Goal: Feedback & Contribution: Leave review/rating

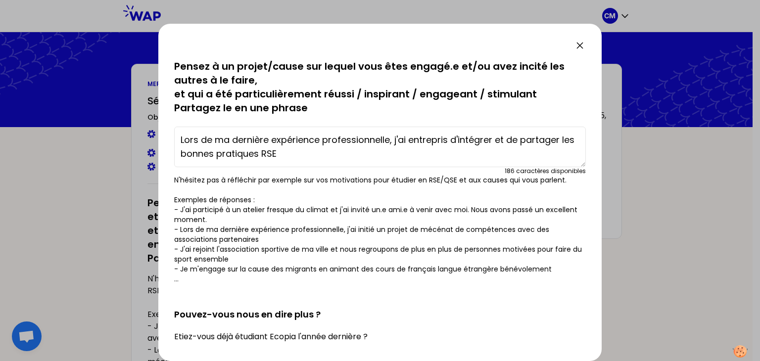
scroll to position [345, 0]
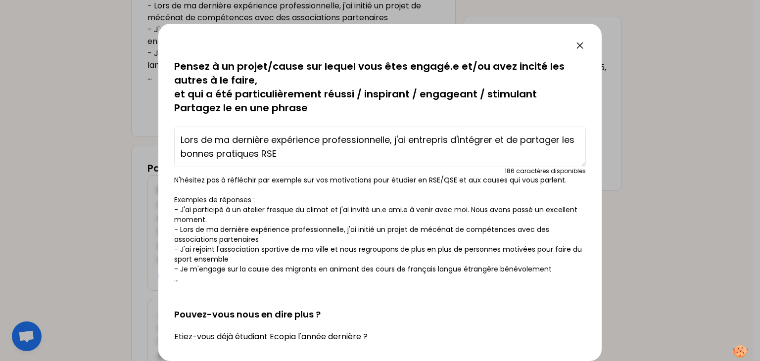
drag, startPoint x: 497, startPoint y: 140, endPoint x: 509, endPoint y: 157, distance: 21.2
click at [509, 157] on textarea "Lors de ma dernière expérience professionnelle, j'ai entrepris d'intégrer et de…" at bounding box center [380, 147] width 412 height 41
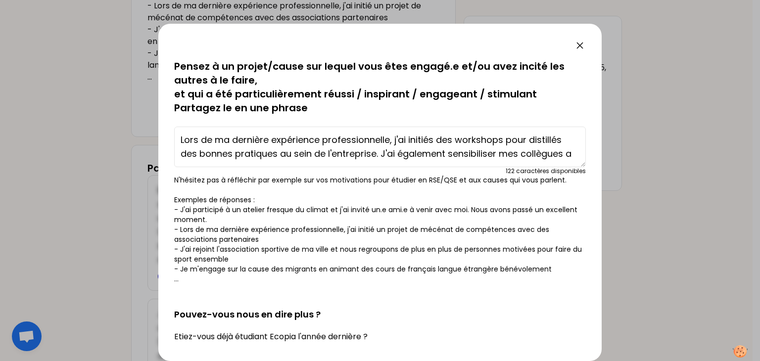
scroll to position [7, 0]
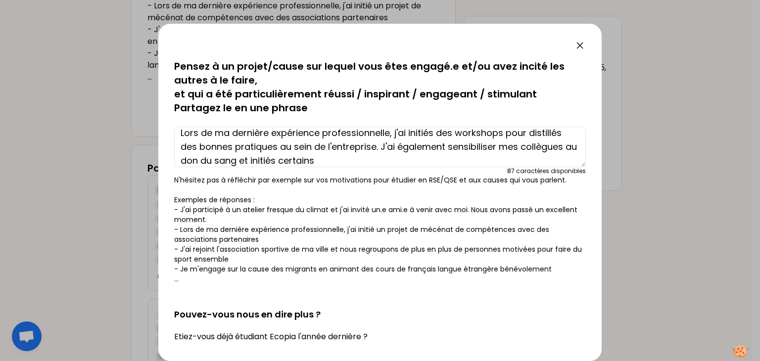
click at [498, 146] on textarea "Lors de ma dernière expérience professionnelle, j'ai initiés des workshops pour…" at bounding box center [380, 147] width 412 height 41
click at [362, 155] on textarea "Lors de ma dernière expérience professionnelle, j'ai initiés des workshops pour…" at bounding box center [380, 147] width 412 height 41
click at [547, 131] on textarea "Lors de ma dernière expérience professionnelle, j'ai initiés des workshops pour…" at bounding box center [380, 147] width 412 height 41
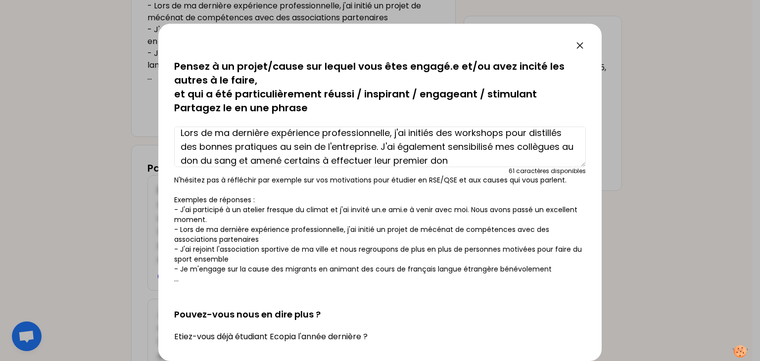
click at [551, 132] on textarea "Lors de ma dernière expérience professionnelle, j'ai initiés des workshops pour…" at bounding box center [380, 147] width 412 height 41
click at [517, 147] on textarea "Lors de ma dernière expérience professionnelle, j'ai initiés des workshops pour…" at bounding box center [380, 147] width 412 height 41
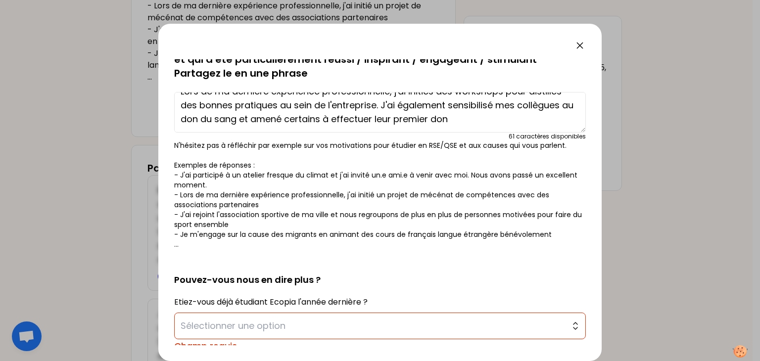
scroll to position [84, 0]
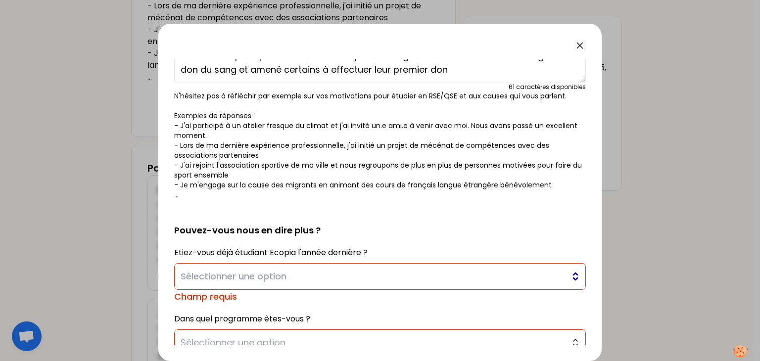
type textarea "Lors de ma dernière expérience professionnelle, j'ai initiés des workshops pour…"
click at [351, 280] on span "Sélectionner une option" at bounding box center [373, 277] width 385 height 14
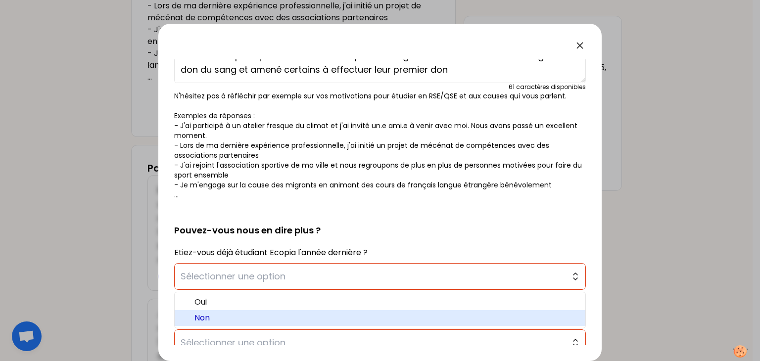
click at [337, 313] on span "Non" at bounding box center [386, 318] width 383 height 12
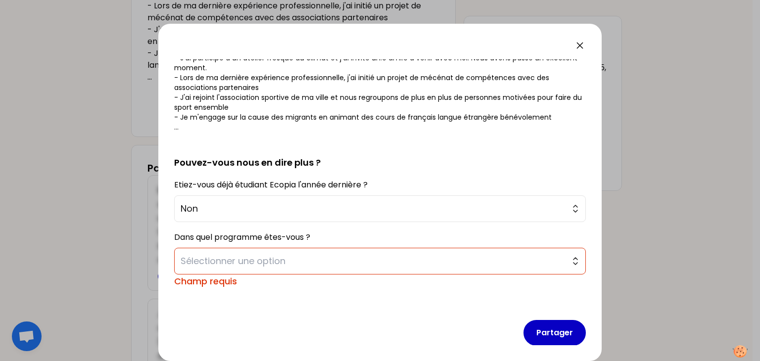
scroll to position [153, 0]
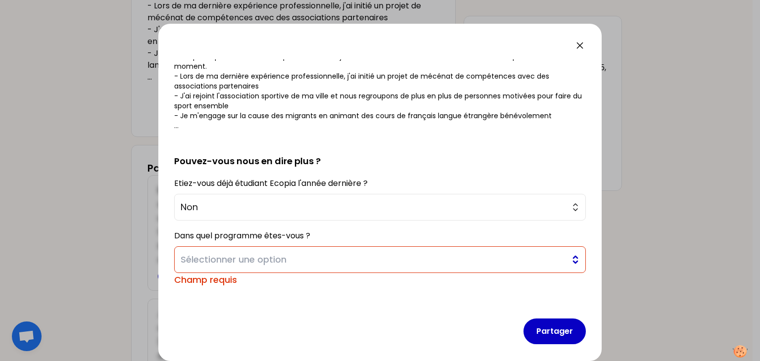
click at [321, 250] on button "Sélectionner une option" at bounding box center [380, 260] width 412 height 27
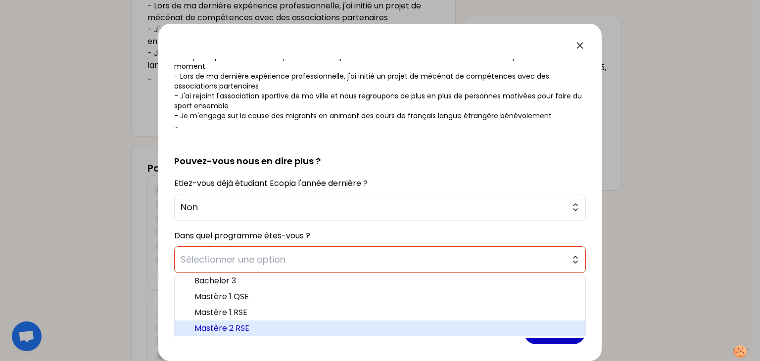
scroll to position [4, 0]
click at [321, 329] on span "Mastère 2 RSE" at bounding box center [386, 329] width 383 height 12
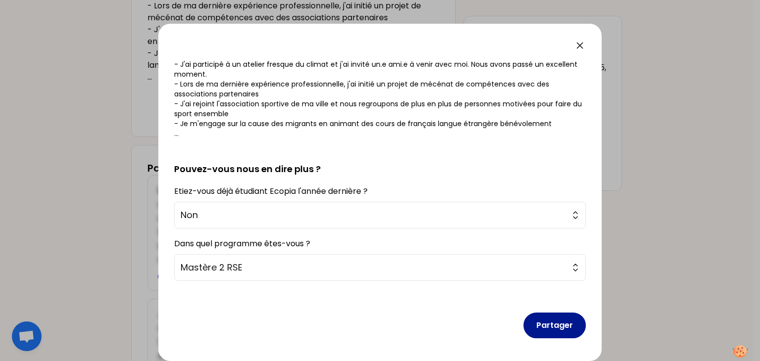
click at [551, 334] on button "Partager" at bounding box center [555, 326] width 62 height 26
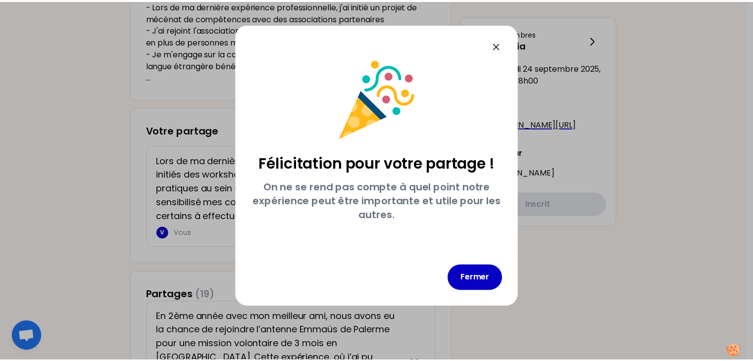
scroll to position [0, 0]
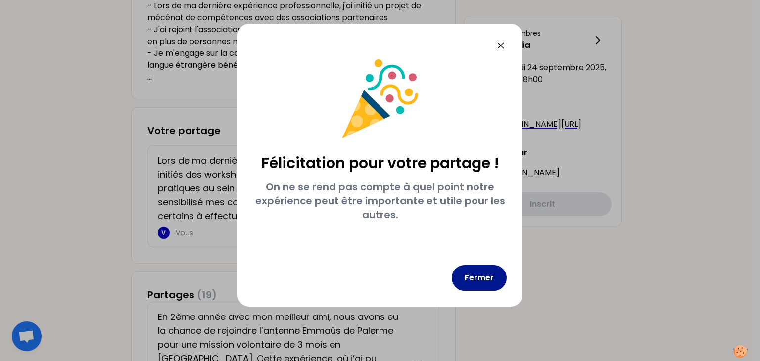
click at [486, 278] on button "Fermer" at bounding box center [479, 278] width 55 height 26
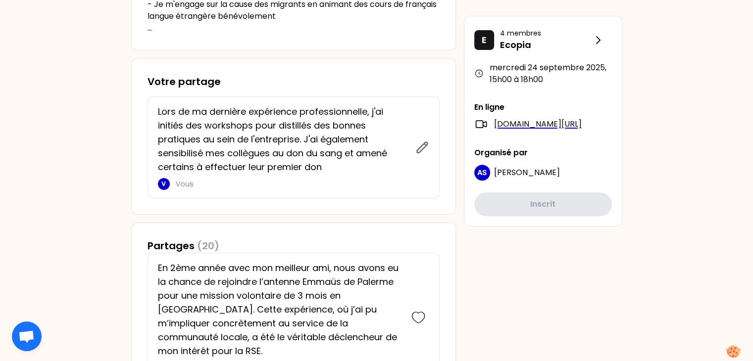
scroll to position [392, 0]
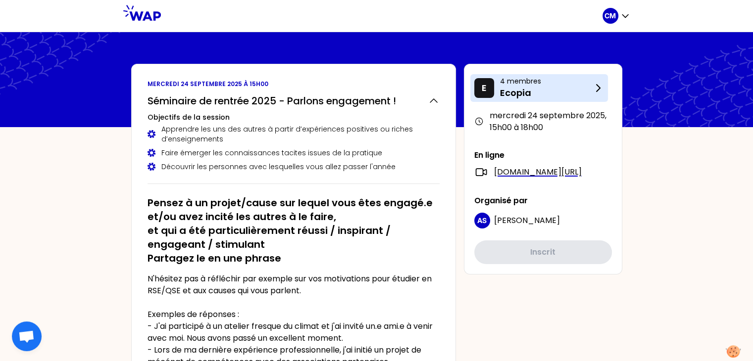
click at [550, 94] on p "Ecopia" at bounding box center [546, 93] width 92 height 14
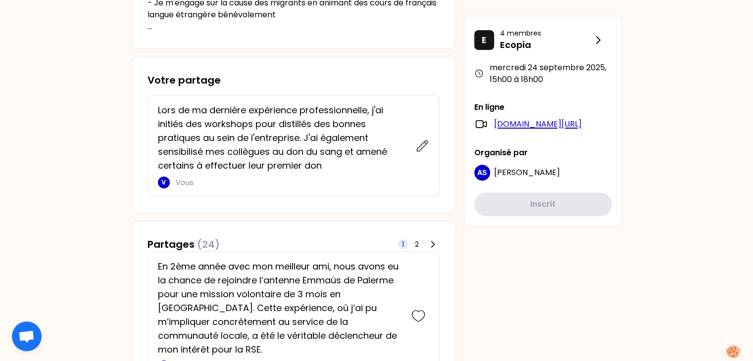
scroll to position [372, 0]
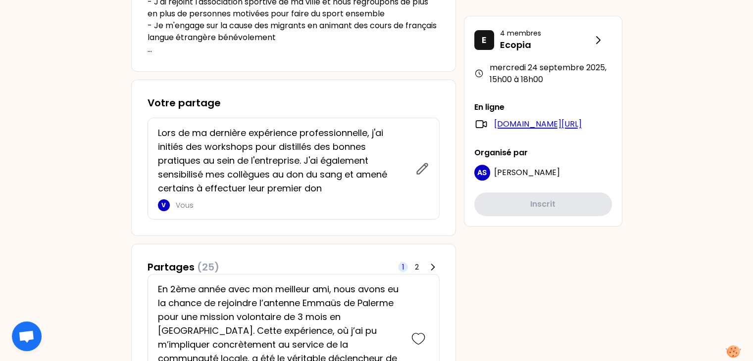
click at [541, 123] on link "[DOMAIN_NAME][URL]" at bounding box center [538, 124] width 88 height 12
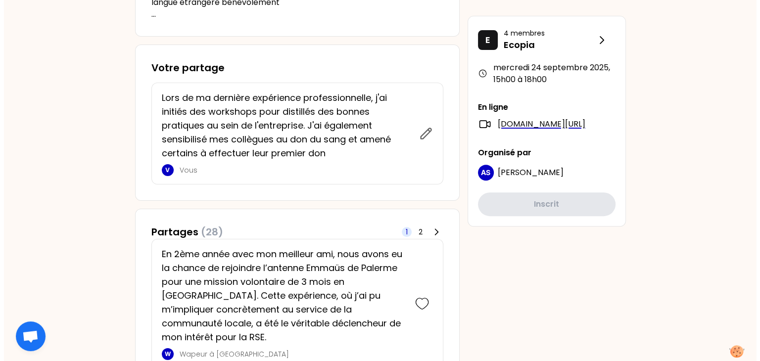
scroll to position [407, 0]
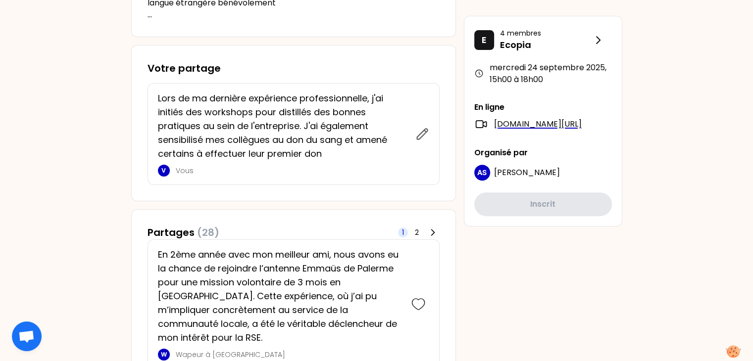
click at [430, 135] on div "Lors de ma dernière expérience professionnelle, j'ai initiés des workshops pour…" at bounding box center [294, 134] width 292 height 102
click at [422, 132] on icon at bounding box center [422, 134] width 10 height 10
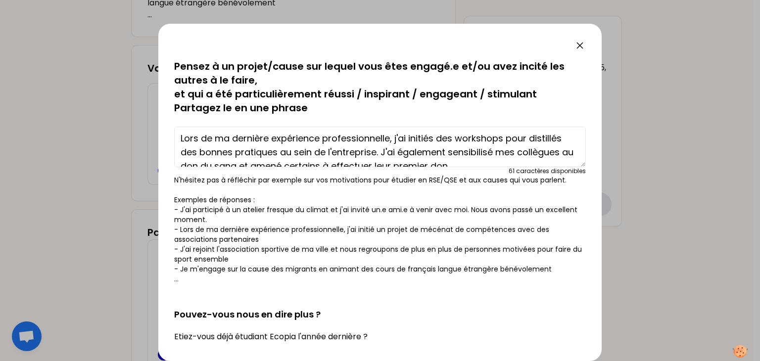
scroll to position [1, 0]
click at [561, 139] on textarea "Lors de ma dernière expérience professionnelle, j'ai initiés des workshops pour…" at bounding box center [380, 147] width 412 height 41
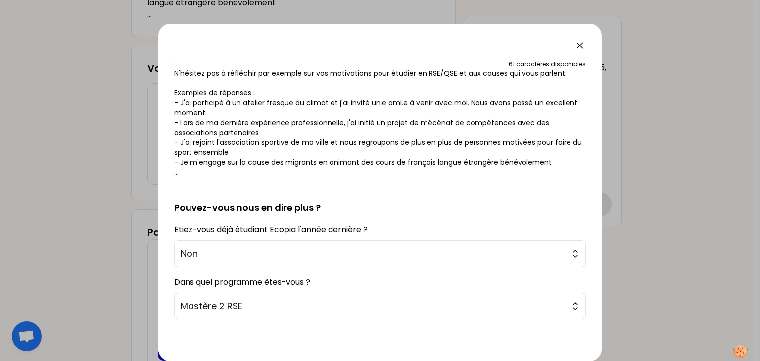
scroll to position [146, 0]
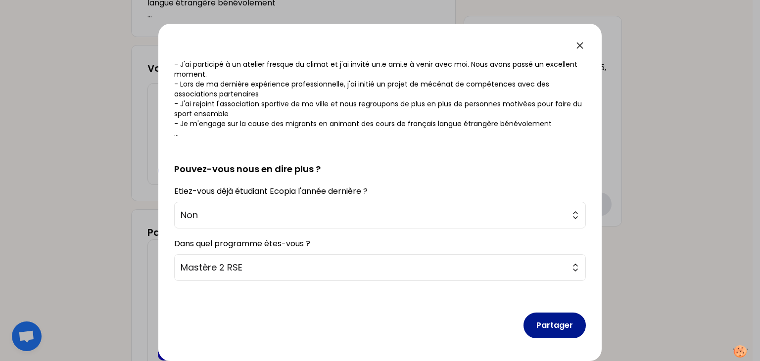
type textarea "Lors de ma dernière expérience professionnelle, j'ai initiés des workshops pour…"
click at [540, 324] on button "Partager" at bounding box center [555, 326] width 62 height 26
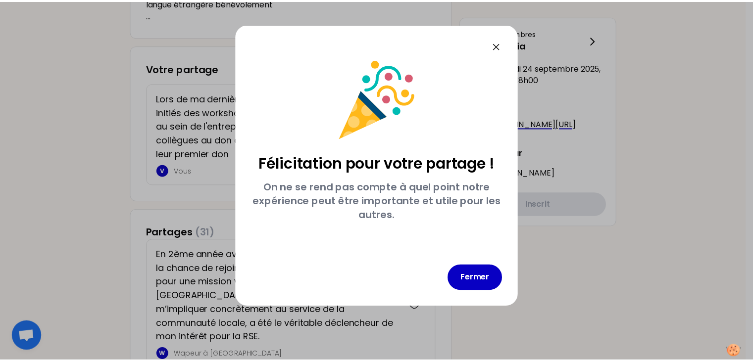
scroll to position [0, 0]
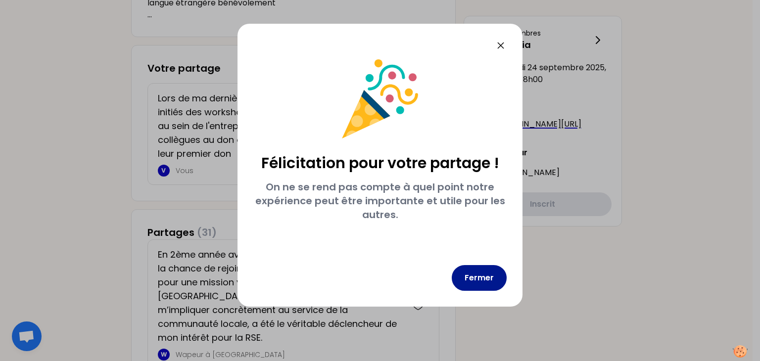
click at [491, 274] on button "Fermer" at bounding box center [479, 278] width 55 height 26
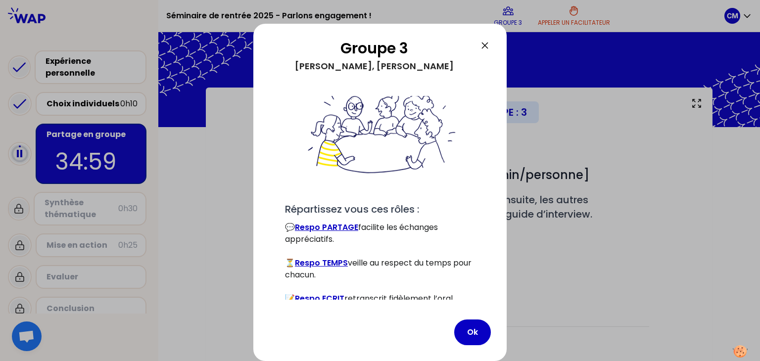
scroll to position [85, 0]
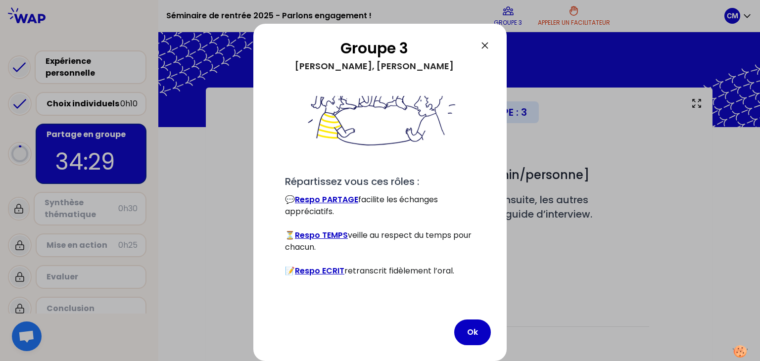
click at [543, 299] on div at bounding box center [380, 180] width 760 height 361
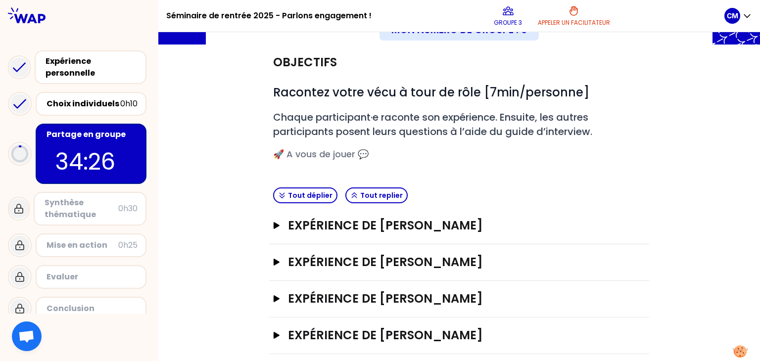
scroll to position [83, 0]
click at [315, 192] on button "Tout déplier" at bounding box center [305, 195] width 64 height 16
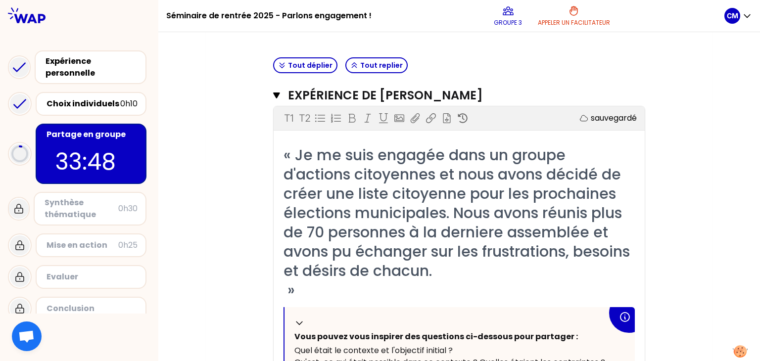
scroll to position [212, 0]
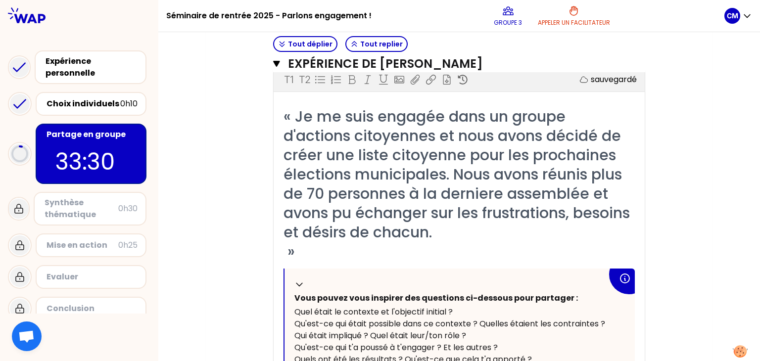
scroll to position [250, 0]
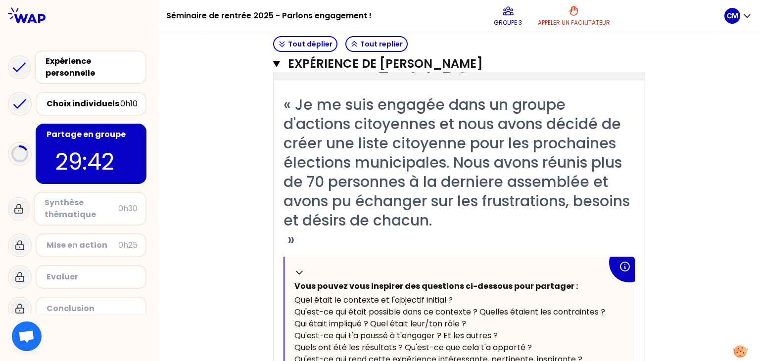
scroll to position [263, 0]
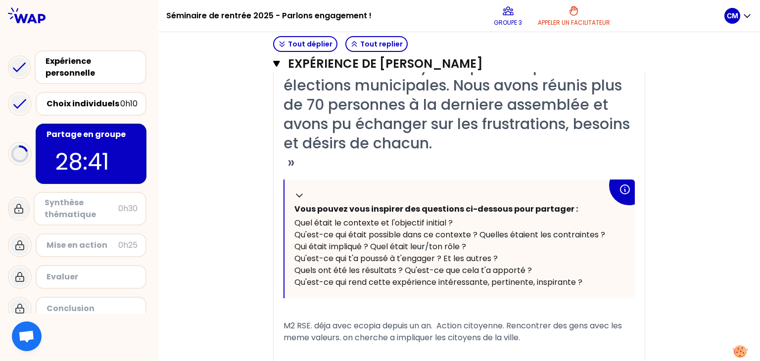
scroll to position [341, 0]
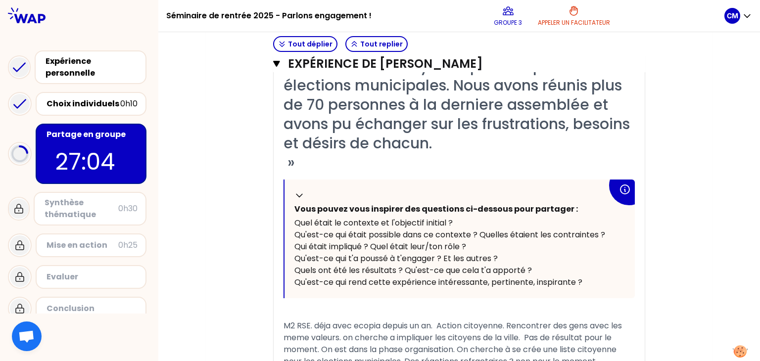
click at [509, 317] on div "﻿" at bounding box center [460, 314] width 352 height 12
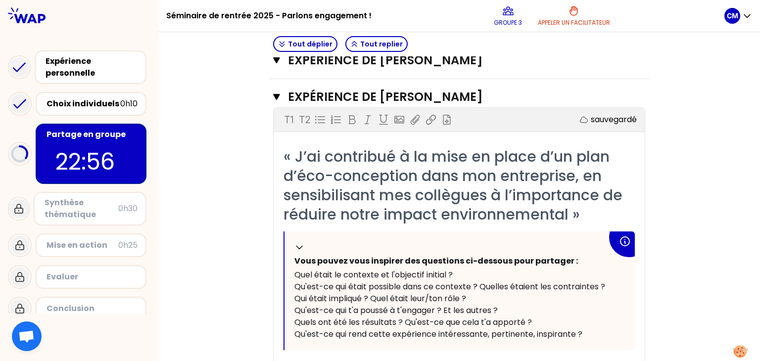
scroll to position [1196, 0]
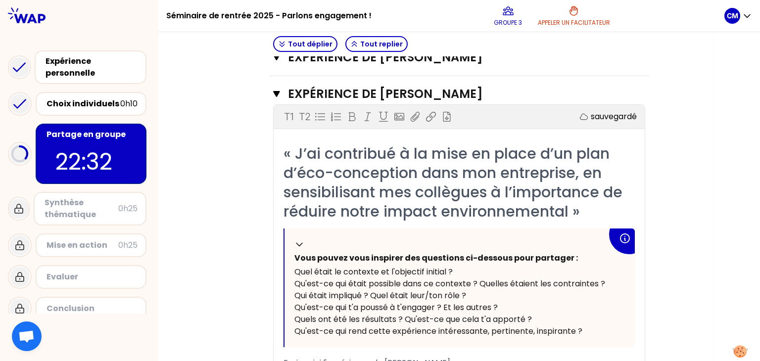
click at [501, 327] on span "Qu'est-ce qui rend cette expérience intéressante, pertinente, inspirante ?" at bounding box center [439, 331] width 288 height 11
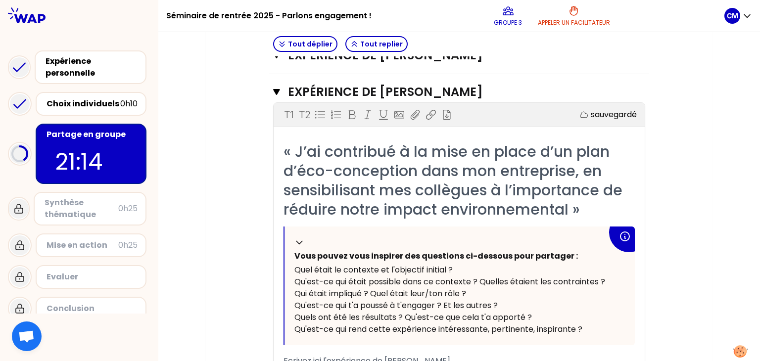
scroll to position [1235, 0]
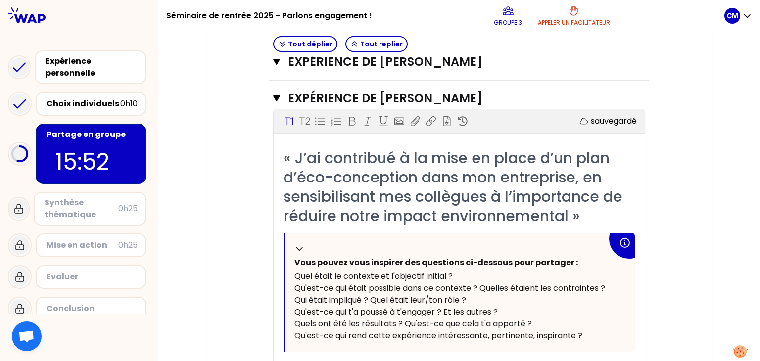
scroll to position [1228, 0]
click at [643, 329] on div "« J’ai contribué à la mise en place d’un plan d’éco-conception dans mon entrepr…" at bounding box center [459, 338] width 371 height 380
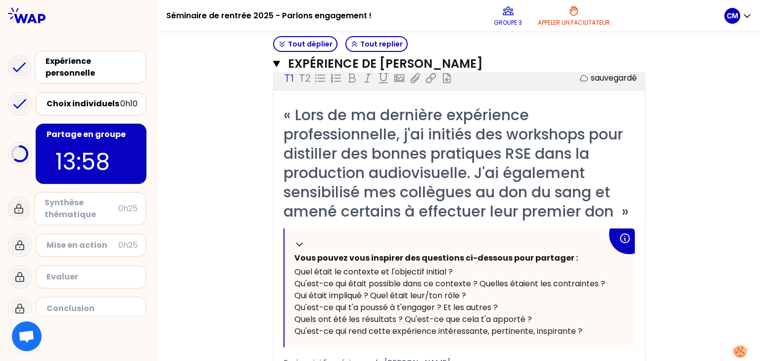
scroll to position [1738, 0]
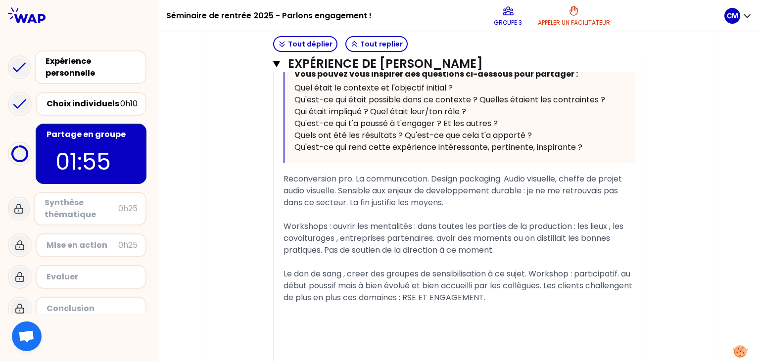
scroll to position [1920, 0]
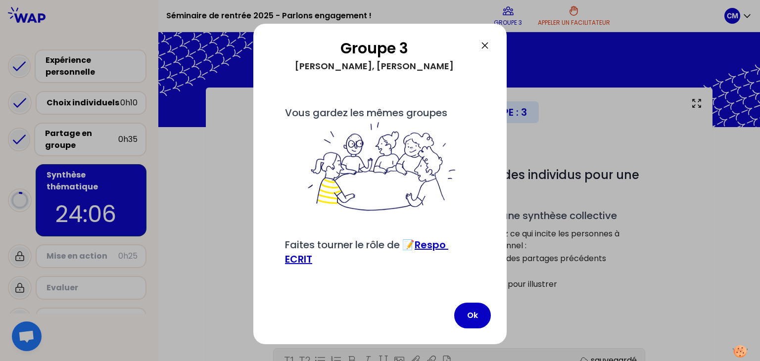
click at [573, 317] on div at bounding box center [380, 180] width 760 height 361
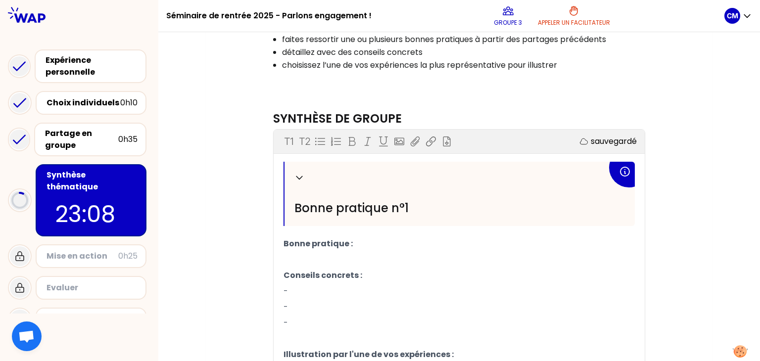
scroll to position [220, 0]
click at [297, 172] on icon at bounding box center [300, 177] width 10 height 10
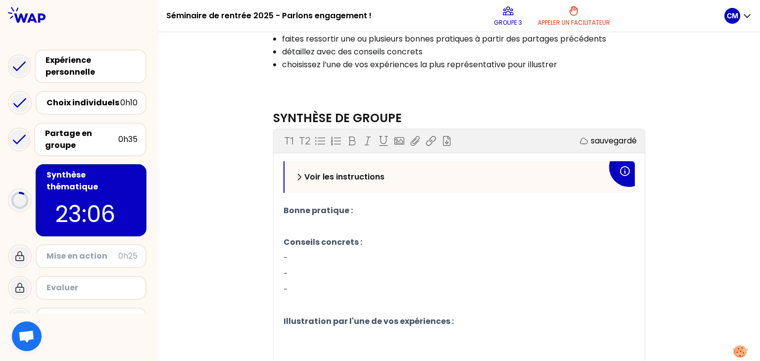
click at [297, 172] on icon at bounding box center [300, 177] width 10 height 10
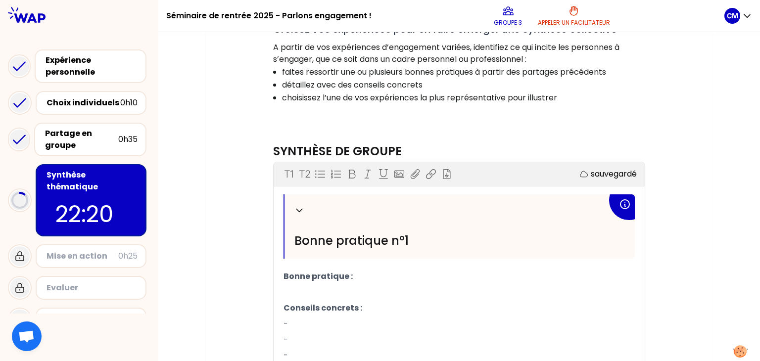
scroll to position [187, 0]
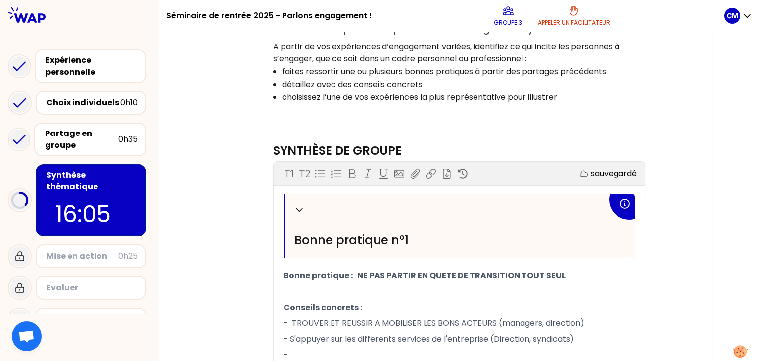
click at [600, 322] on p "- TROUVER ET REUSSIR A MOBILISER LES BONS ACTEURS (managers, direction)" at bounding box center [460, 324] width 352 height 16
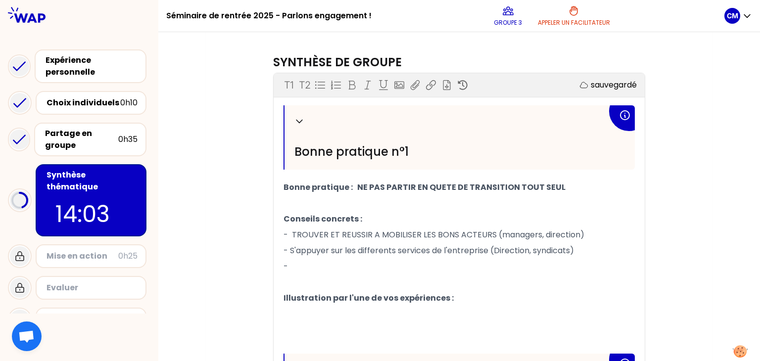
scroll to position [317, 0]
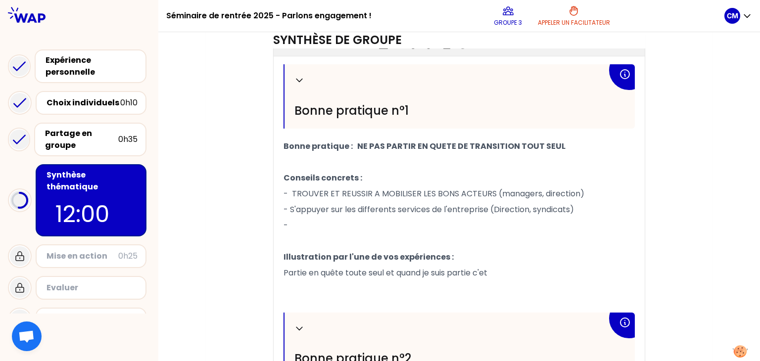
click at [600, 323] on div "Replier" at bounding box center [449, 329] width 309 height 12
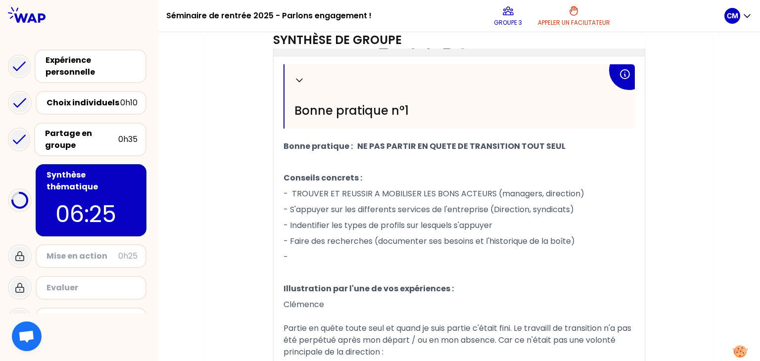
click at [657, 323] on div "Objectifs # Comment encourager l’engagement des individus pour une transition s…" at bounding box center [459, 247] width 467 height 875
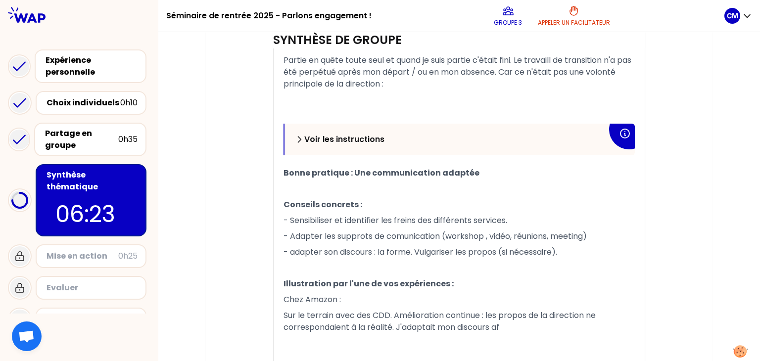
scroll to position [659, 0]
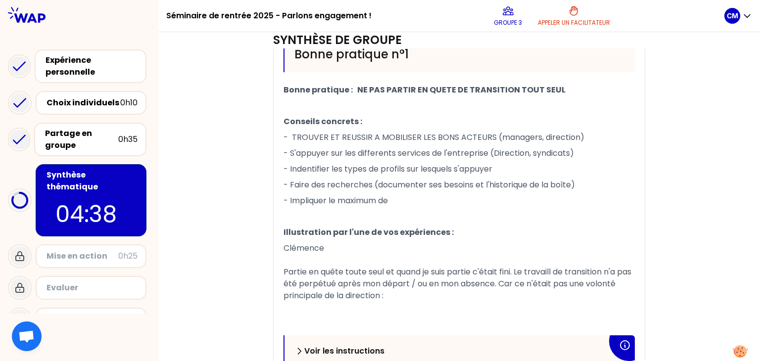
scroll to position [374, 0]
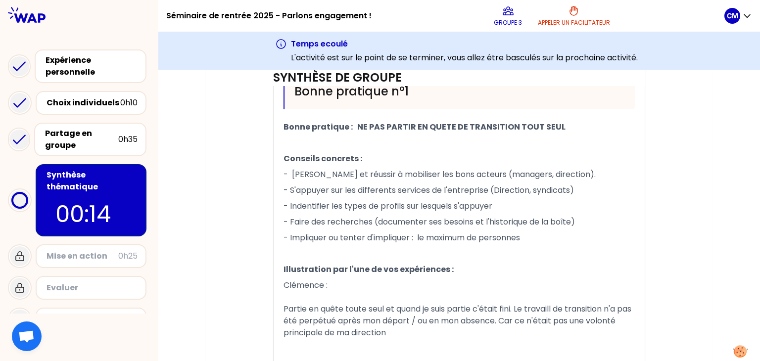
click at [674, 321] on div "Objectifs # Comment encourager l’engagement des individus pour une transition s…" at bounding box center [459, 248] width 467 height 915
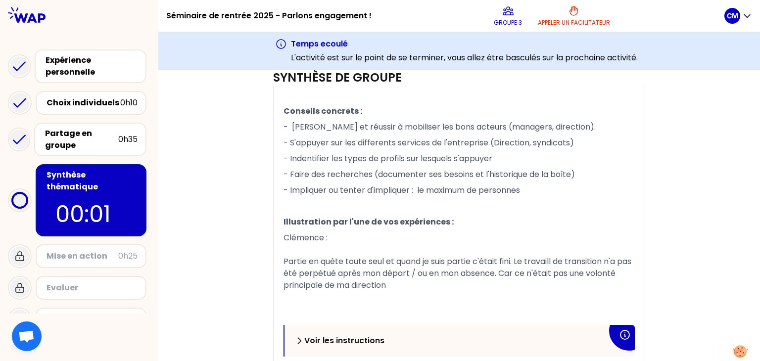
scroll to position [422, 0]
click at [180, 322] on div "Mon numéro de groupe : 3 Objectifs # Comment encourager l’engagement des indivi…" at bounding box center [459, 190] width 602 height 974
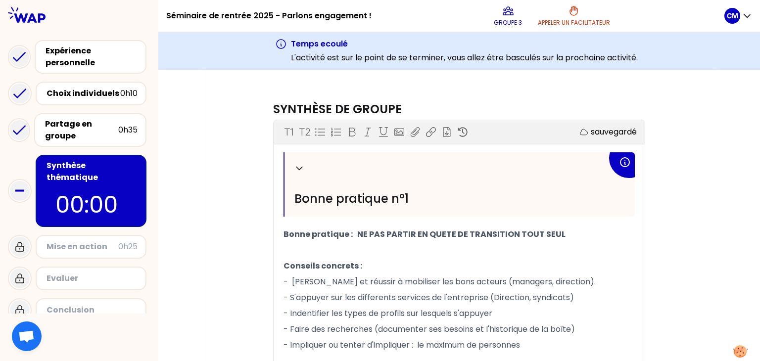
scroll to position [10, 0]
drag, startPoint x: 81, startPoint y: 280, endPoint x: 80, endPoint y: 238, distance: 41.6
click at [80, 238] on div "Expérience personnelle Choix individuels 0h10 Partage en groupe 0h35 Synthèse t…" at bounding box center [79, 181] width 158 height 290
click at [82, 244] on div "Mise en action 0h25" at bounding box center [91, 247] width 111 height 24
click at [677, 270] on div "Objectifs # Comment encourager l’engagement des individus pour une transition s…" at bounding box center [459, 356] width 467 height 915
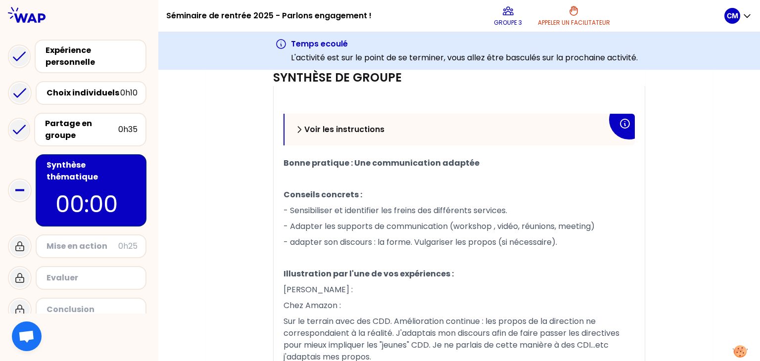
scroll to position [635, 0]
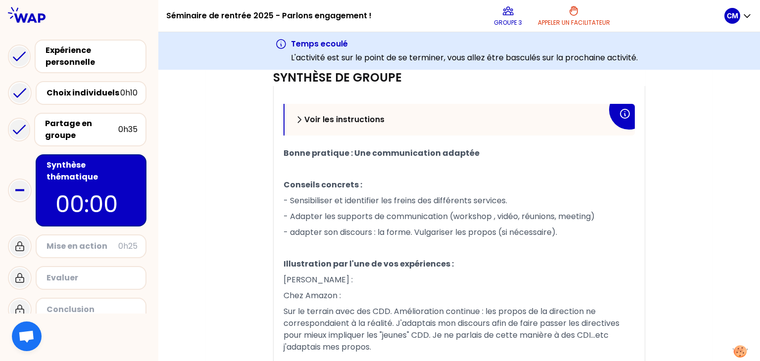
scroll to position [737, 0]
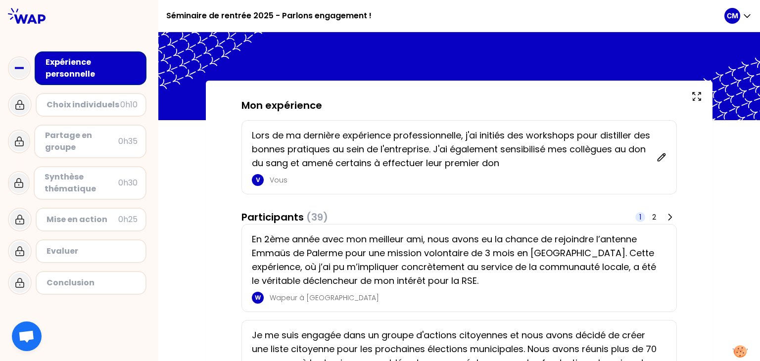
scroll to position [7, 0]
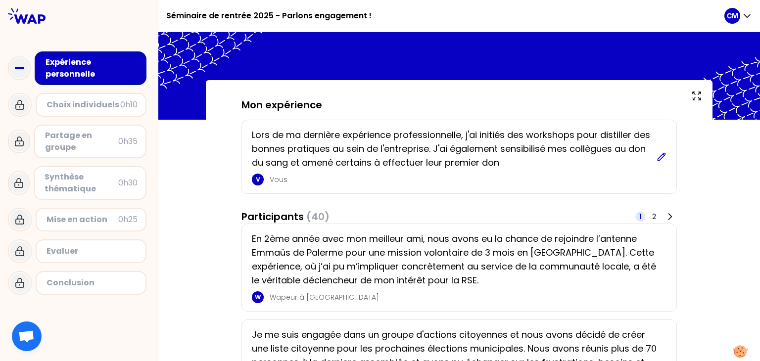
click at [660, 155] on icon at bounding box center [661, 156] width 7 height 7
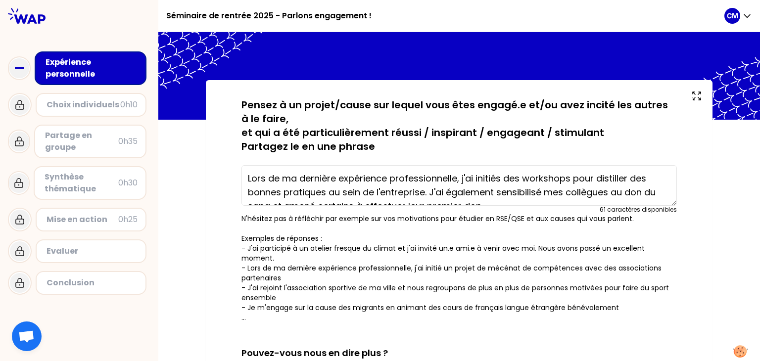
click at [325, 193] on textarea "Lors de ma dernière expérience professionnelle, j'ai initiés des workshops pour…" at bounding box center [460, 185] width 436 height 41
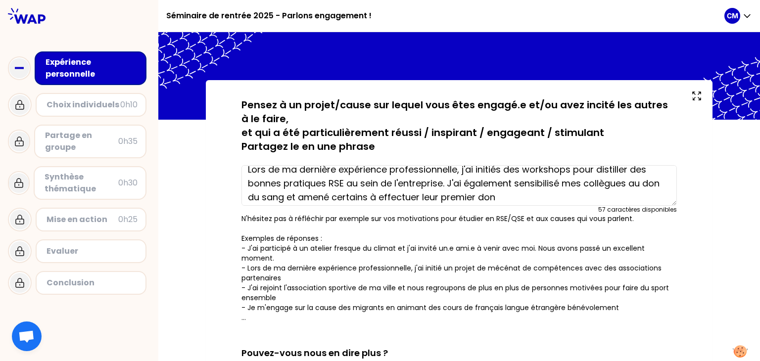
scroll to position [14, 0]
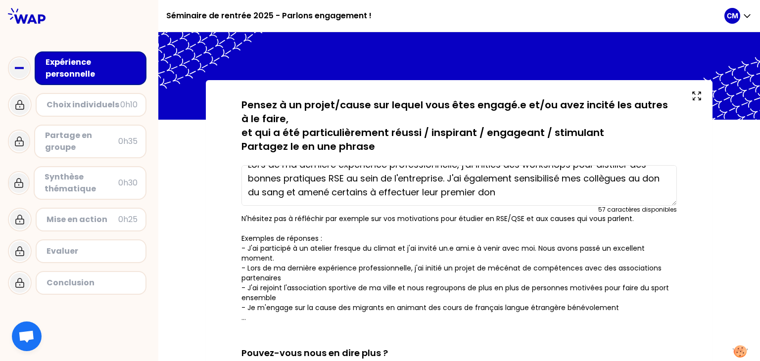
click at [504, 191] on textarea "Lors de ma dernière expérience professionnelle, j'ai initiés des workshops pour…" at bounding box center [460, 185] width 436 height 41
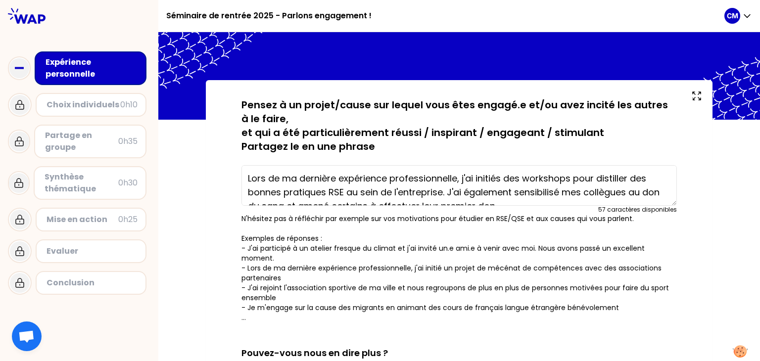
type textarea "Lors de ma dernière expérience professionnelle, j'ai initiés des workshops pour…"
click at [626, 354] on form "sauvegardé Pensez à un projet/cause sur lequel vous êtes engagé.e et/ou avez in…" at bounding box center [460, 310] width 436 height 425
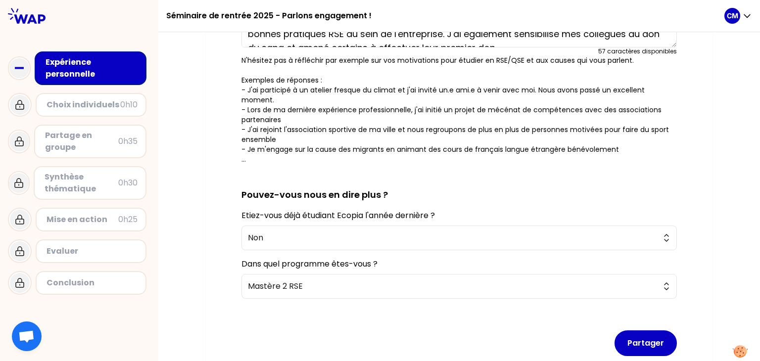
scroll to position [209, 0]
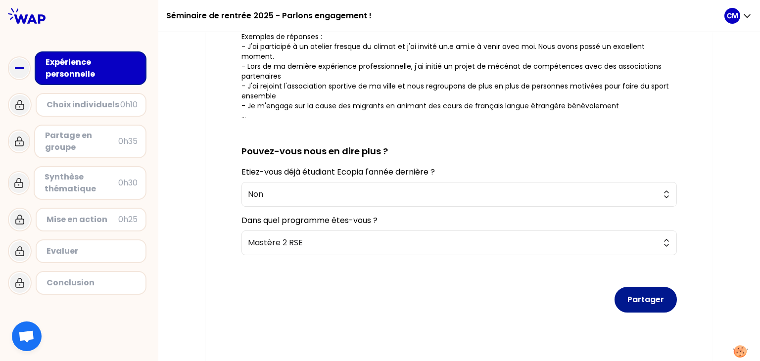
drag, startPoint x: 626, startPoint y: 354, endPoint x: 638, endPoint y: 283, distance: 71.8
click at [638, 287] on button "Partager" at bounding box center [646, 300] width 62 height 26
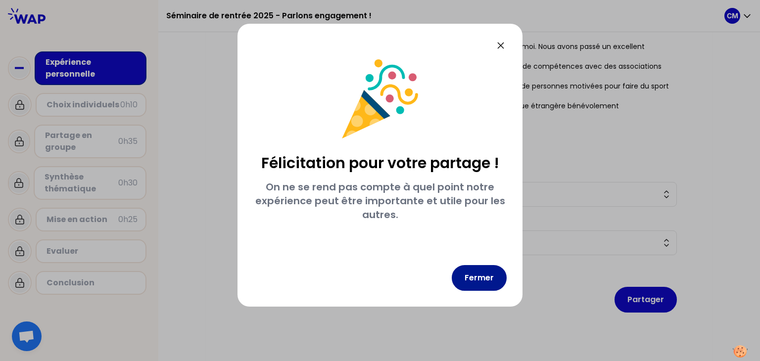
click at [482, 279] on button "Fermer" at bounding box center [479, 278] width 55 height 26
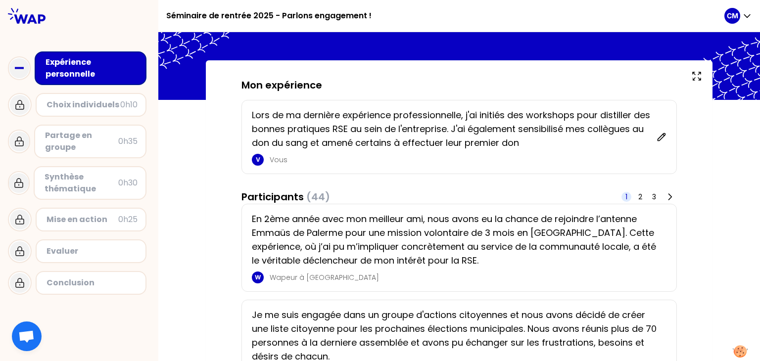
scroll to position [8, 0]
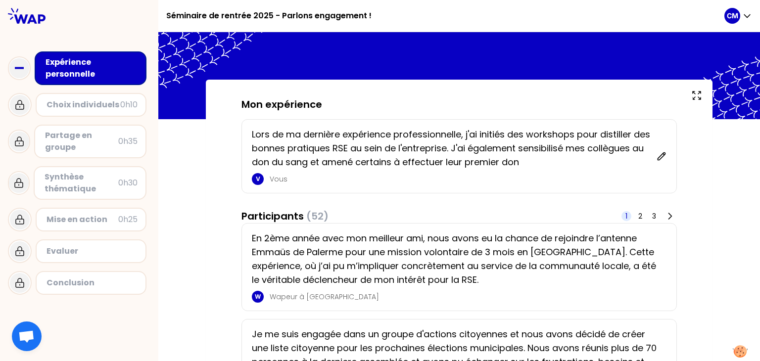
click at [658, 157] on icon at bounding box center [661, 155] width 7 height 7
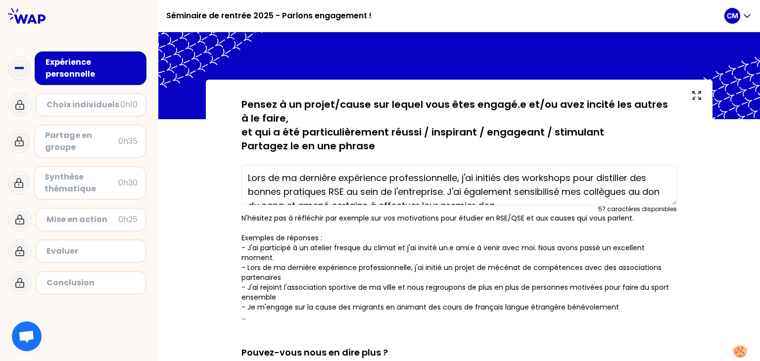
click at [342, 189] on textarea "Lors de ma dernière expérience professionnelle, j'ai initiés des workshops pour…" at bounding box center [460, 185] width 436 height 41
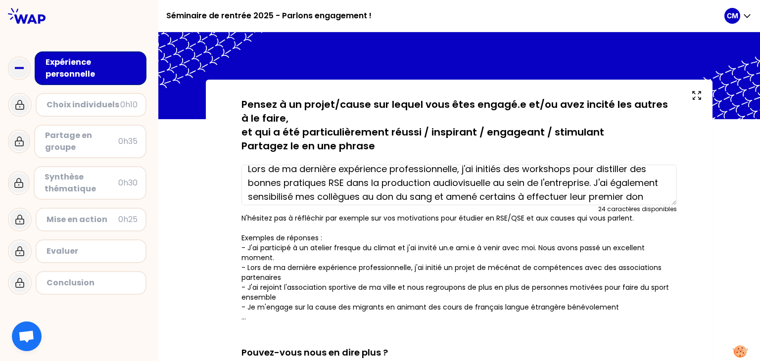
scroll to position [14, 0]
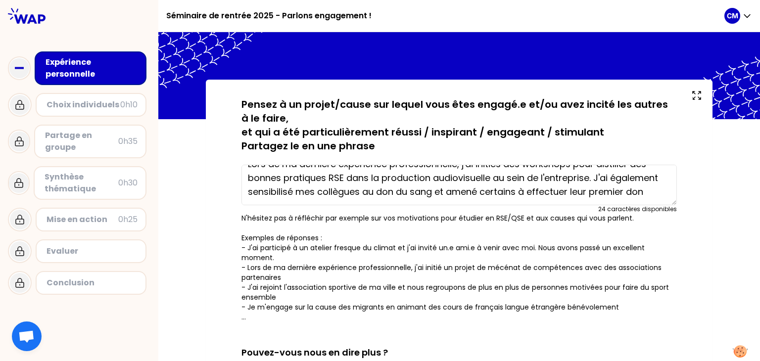
drag, startPoint x: 587, startPoint y: 191, endPoint x: 493, endPoint y: 176, distance: 95.3
click at [493, 176] on textarea "Lors de ma dernière expérience professionnelle, j'ai initiés des workshops pour…" at bounding box center [460, 185] width 436 height 41
type textarea "Lors de ma dernière expérience professionnelle, j'ai initiés des workshops pour…"
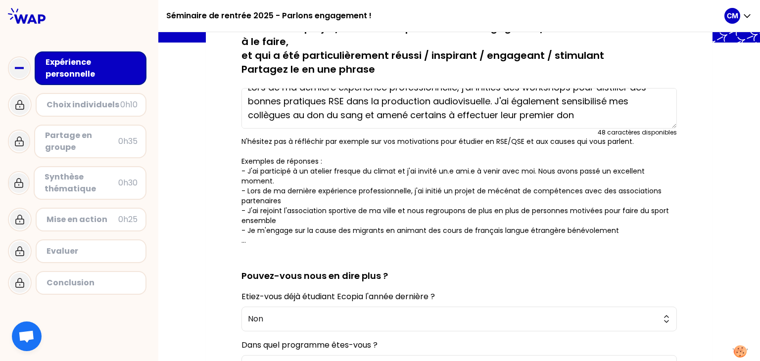
scroll to position [209, 0]
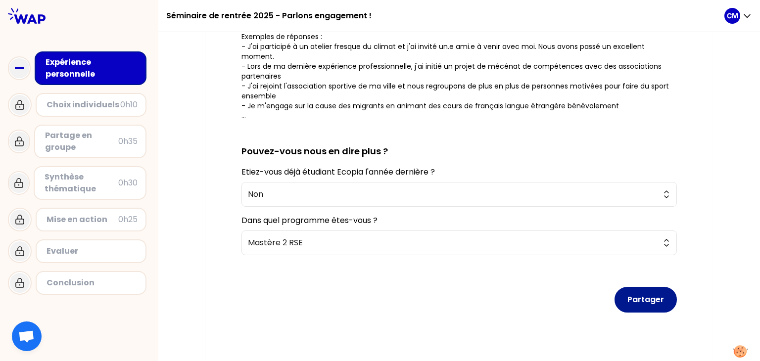
drag, startPoint x: 540, startPoint y: 284, endPoint x: 633, endPoint y: 293, distance: 93.0
click at [633, 293] on div "sauvegardé Pensez à un projet/cause sur lequel vous êtes engagé.e et/ou avez in…" at bounding box center [459, 124] width 467 height 456
click at [639, 287] on button "Partager" at bounding box center [646, 300] width 62 height 26
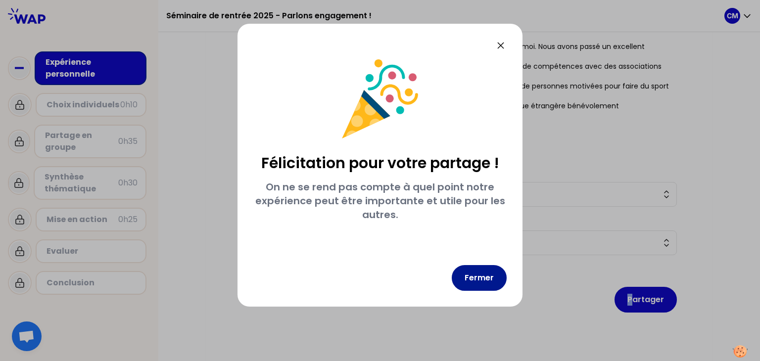
click at [471, 274] on button "Fermer" at bounding box center [479, 278] width 55 height 26
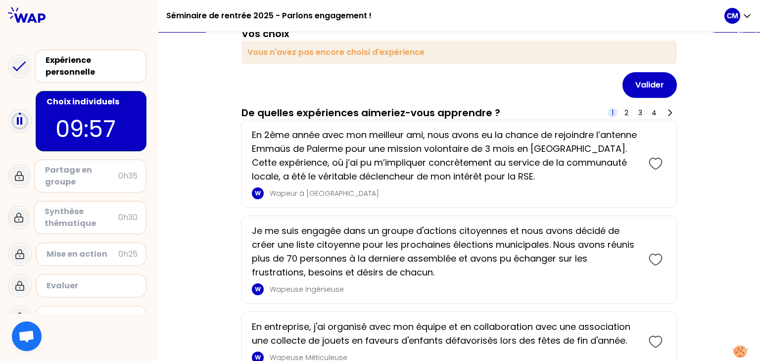
scroll to position [94, 0]
click at [654, 165] on icon at bounding box center [656, 164] width 14 height 14
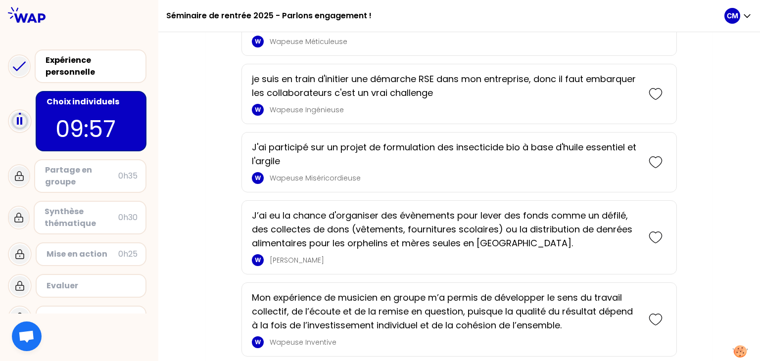
scroll to position [475, 0]
click at [652, 159] on icon at bounding box center [656, 162] width 14 height 14
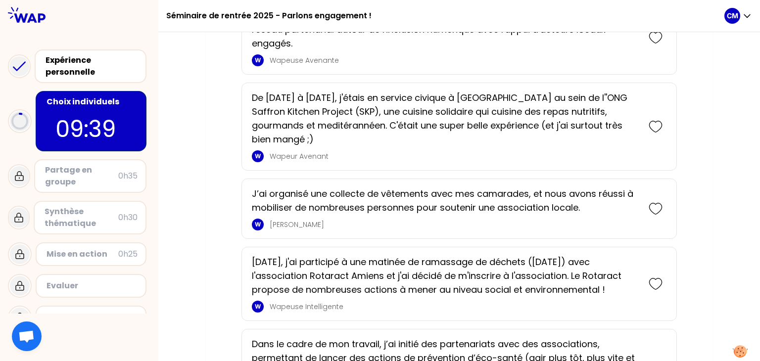
scroll to position [1305, 0]
click at [661, 128] on icon at bounding box center [656, 127] width 14 height 14
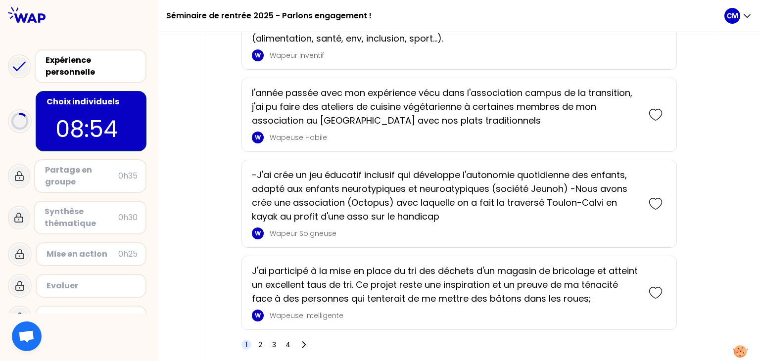
scroll to position [1749, 0]
click at [660, 197] on icon at bounding box center [656, 204] width 14 height 14
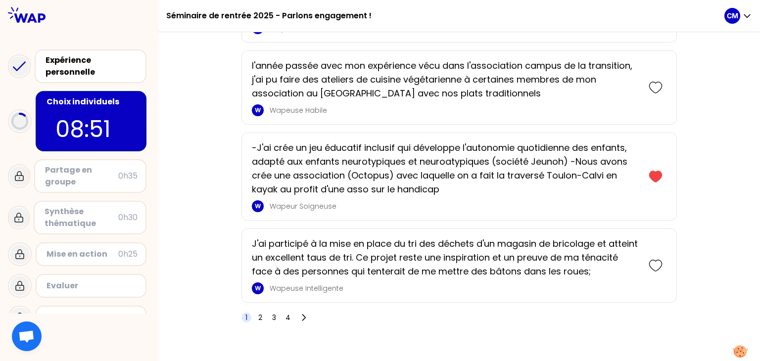
scroll to position [1875, 0]
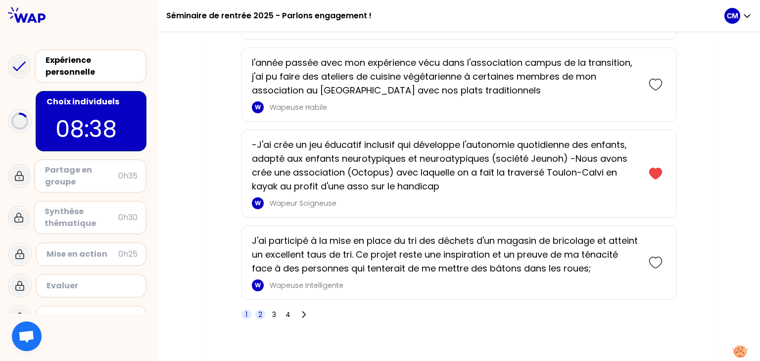
click at [259, 310] on span "2" at bounding box center [260, 315] width 4 height 10
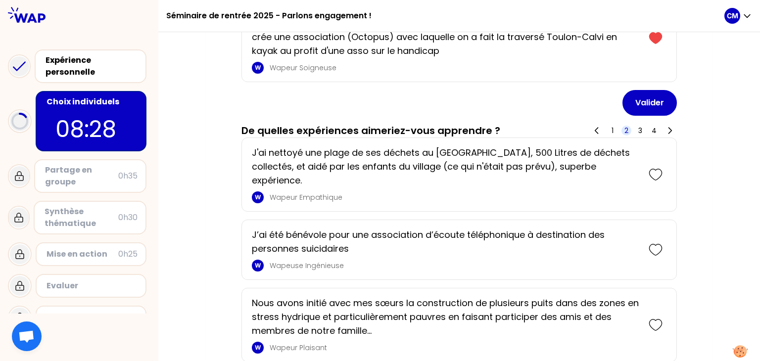
scroll to position [406, 0]
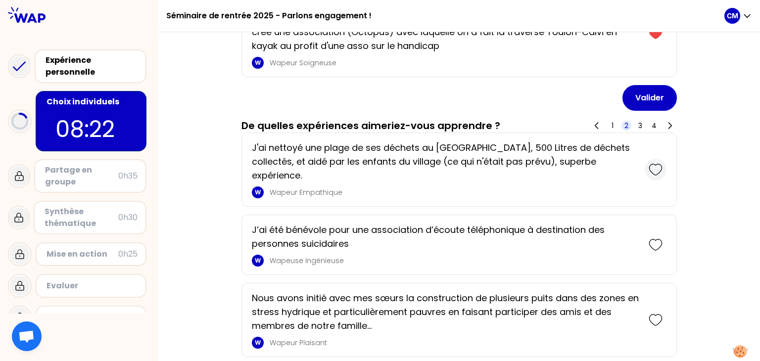
click at [654, 163] on icon at bounding box center [656, 170] width 14 height 14
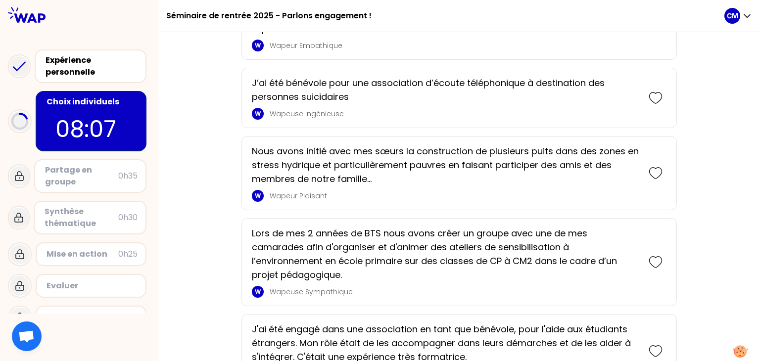
scroll to position [634, 0]
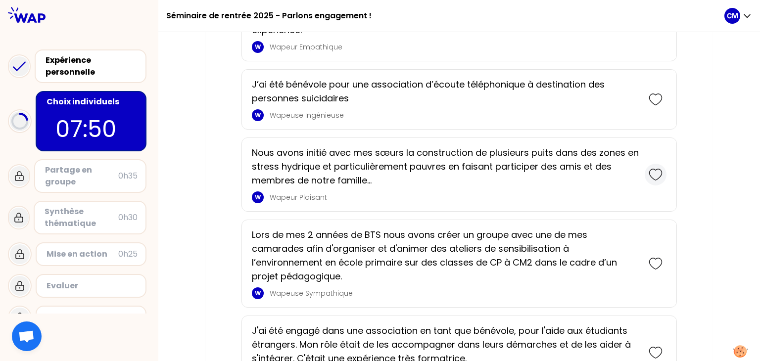
click at [652, 168] on icon at bounding box center [656, 175] width 14 height 14
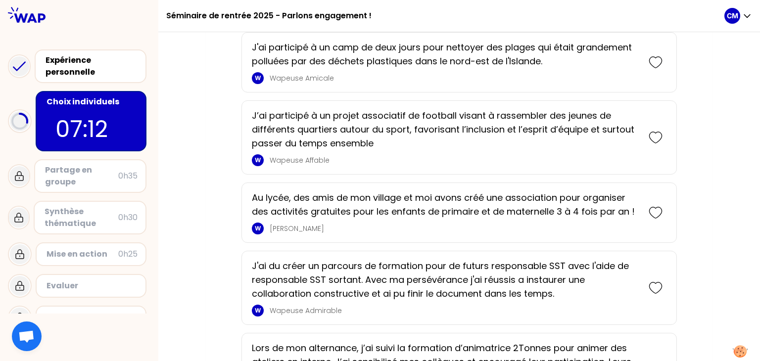
scroll to position [1261, 0]
click at [650, 130] on icon at bounding box center [656, 137] width 14 height 14
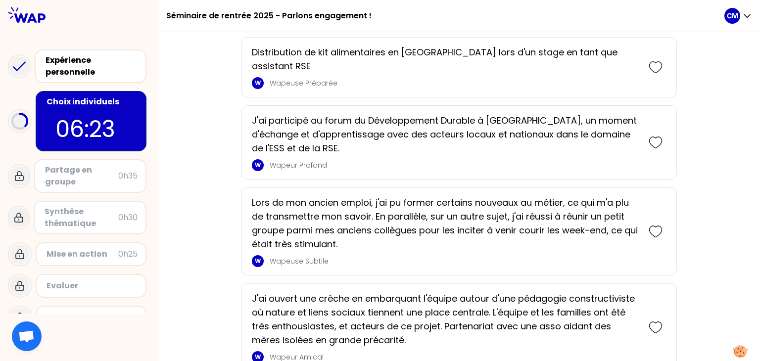
scroll to position [2046, 0]
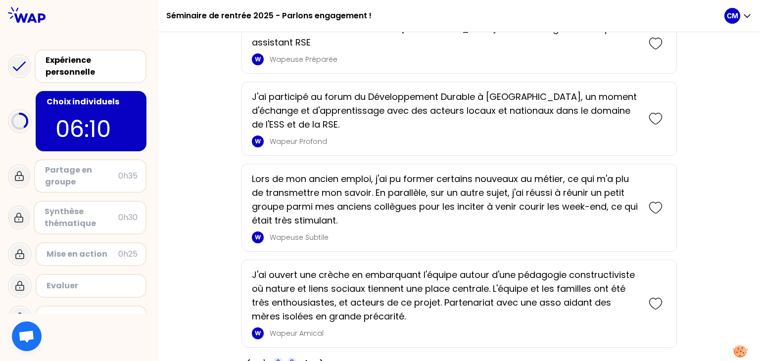
click at [288, 358] on span "3" at bounding box center [292, 363] width 10 height 10
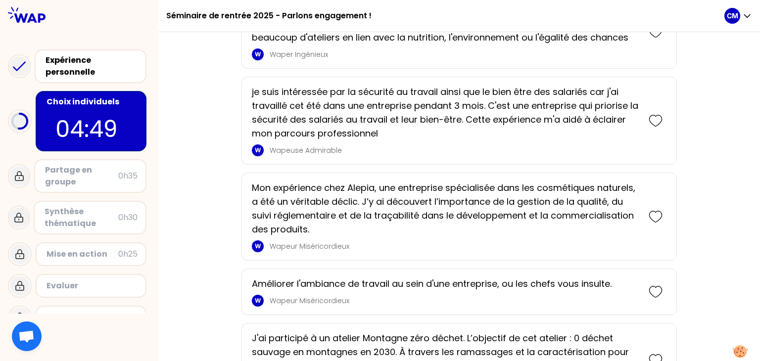
scroll to position [1846, 0]
click at [660, 210] on icon at bounding box center [656, 217] width 14 height 14
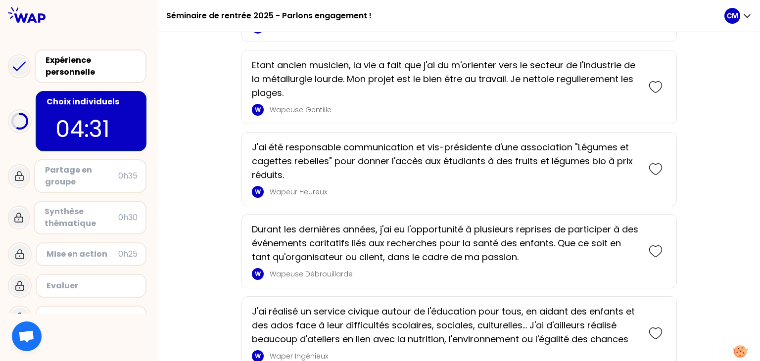
scroll to position [1640, 0]
click at [654, 162] on icon at bounding box center [656, 169] width 14 height 14
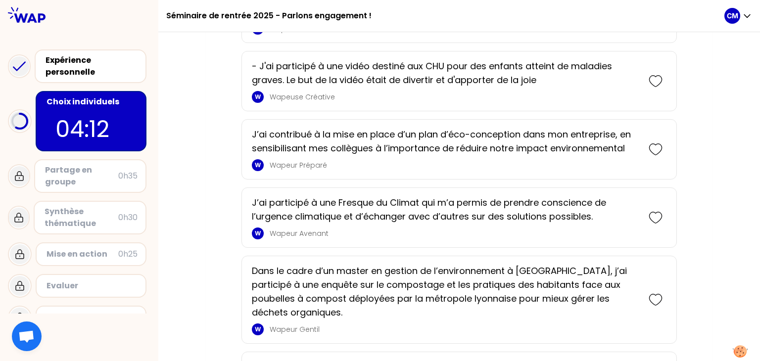
scroll to position [1419, 0]
click at [654, 144] on icon at bounding box center [656, 151] width 14 height 14
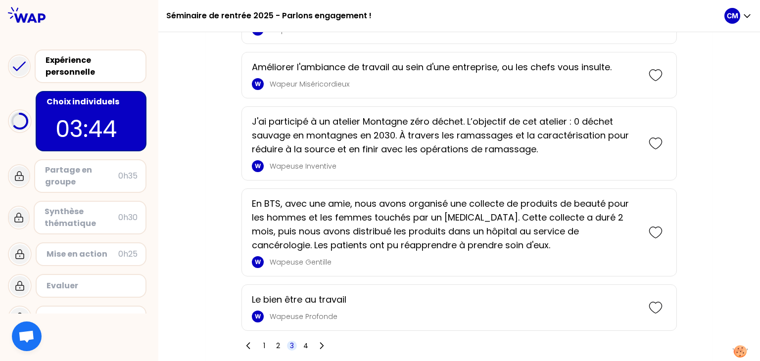
scroll to position [2319, 0]
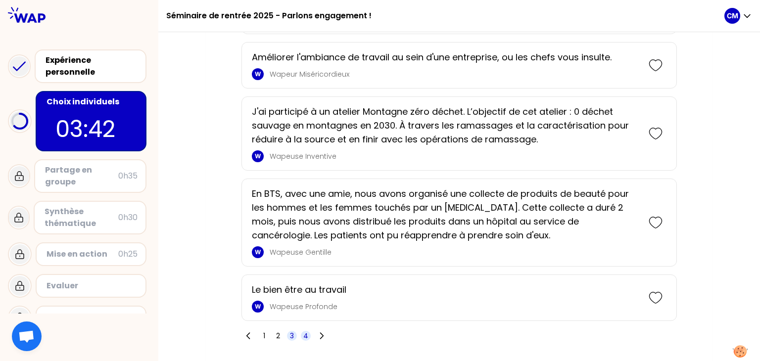
click at [305, 331] on span "4" at bounding box center [305, 336] width 5 height 10
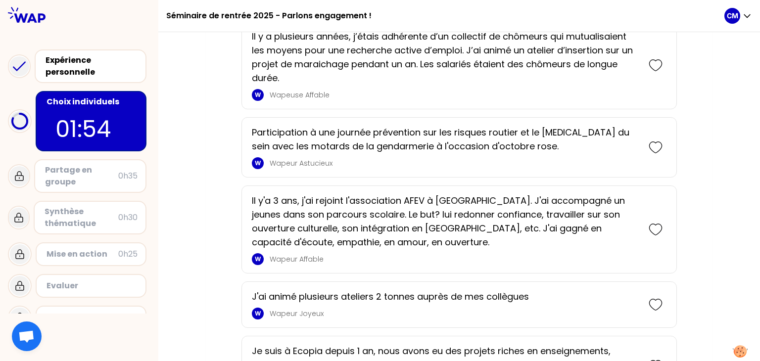
scroll to position [2238, 0]
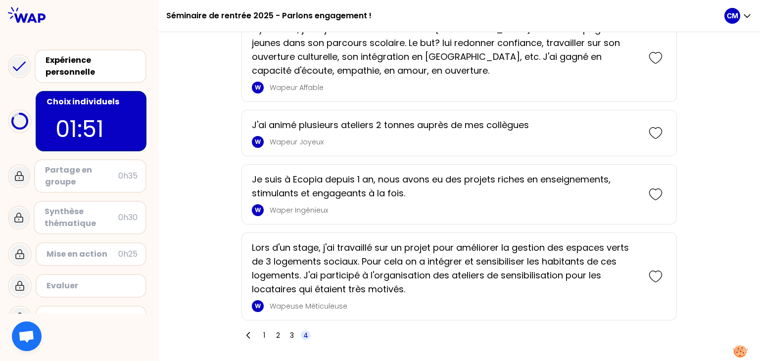
click at [30, 338] on span "Ouvrir le chat" at bounding box center [26, 338] width 16 height 14
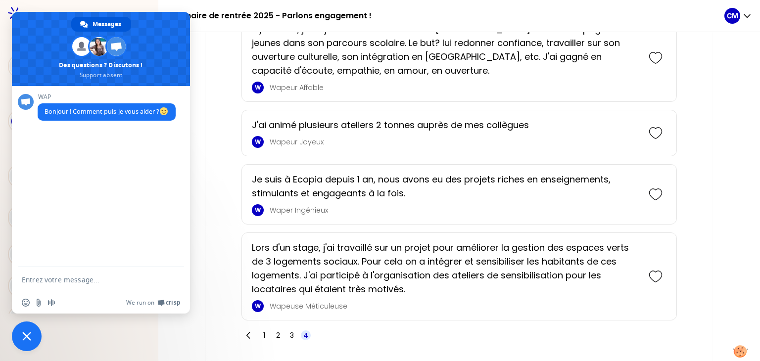
click at [24, 337] on span "Fermer le chat" at bounding box center [26, 336] width 9 height 9
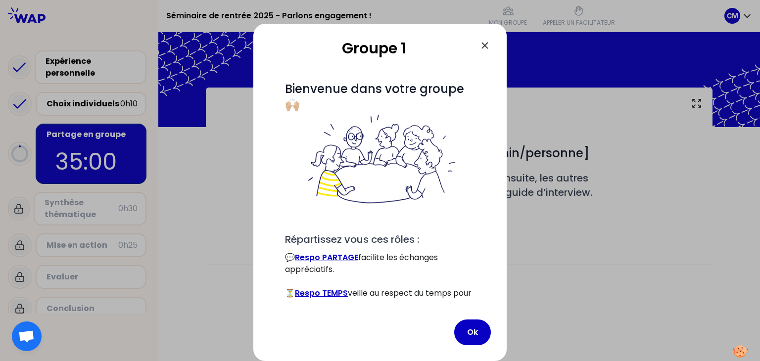
click at [486, 316] on div "Groupe 1 # Bienvenue dans votre groupe 🙌🏼 # Répartissez vous ces rôles : 💬 Resp…" at bounding box center [379, 193] width 253 height 338
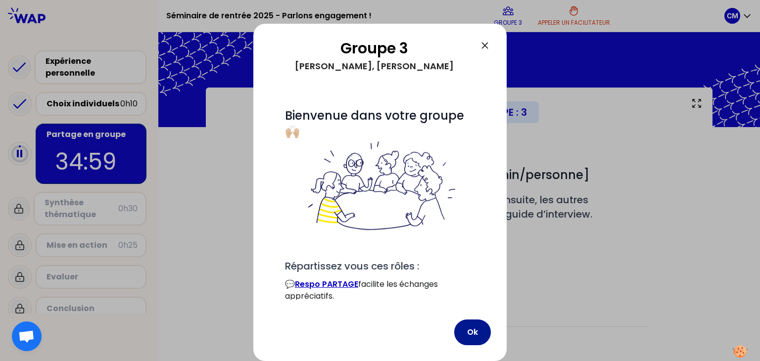
click at [465, 337] on button "Ok" at bounding box center [472, 333] width 37 height 26
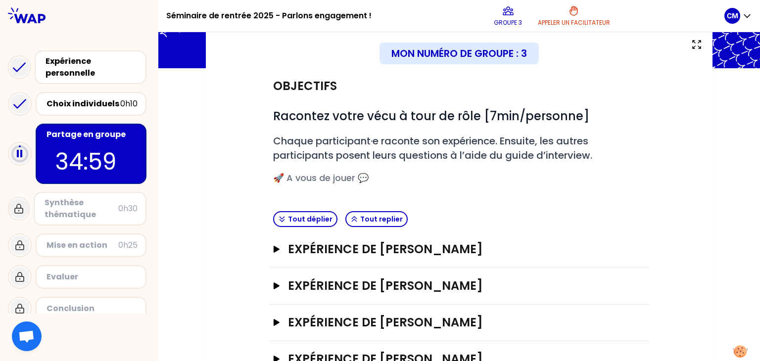
scroll to position [57, 0]
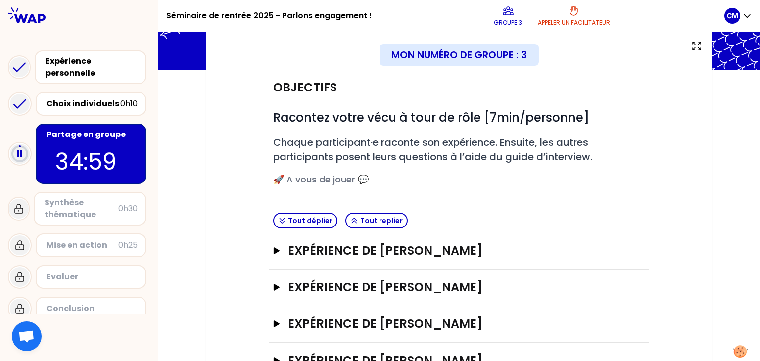
click at [586, 343] on div "Expérience de Clémence Meslet Ouvrir" at bounding box center [459, 361] width 380 height 37
click at [622, 217] on div "Tout déplier Tout replier" at bounding box center [459, 221] width 380 height 24
click at [688, 186] on div "Objectifs # Racontez votre vécu à tour de rôle [7min/personne] # Chaque partici…" at bounding box center [459, 225] width 467 height 310
click at [676, 223] on div "Objectifs # Racontez votre vécu à tour de rôle [7min/personne] # Chaque partici…" at bounding box center [459, 225] width 467 height 310
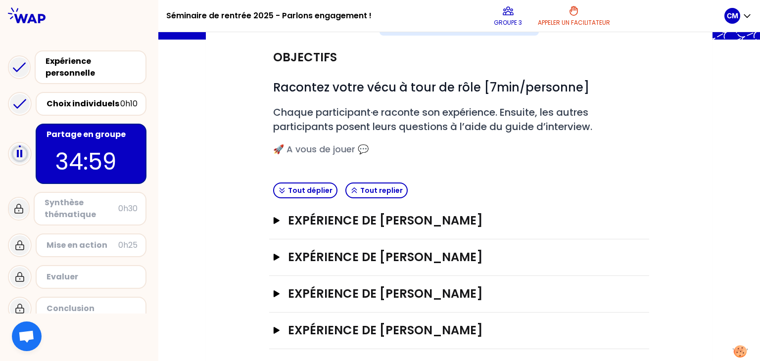
scroll to position [87, 0]
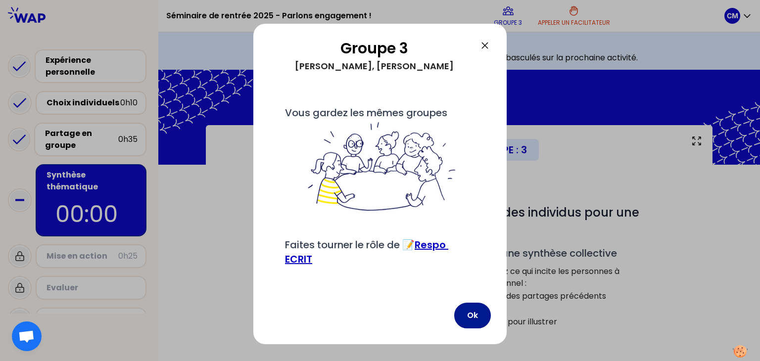
click at [465, 329] on button "Ok" at bounding box center [472, 316] width 37 height 26
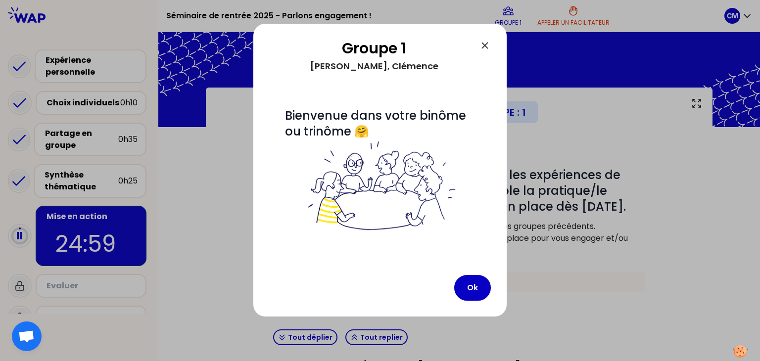
click at [585, 317] on div at bounding box center [380, 180] width 760 height 361
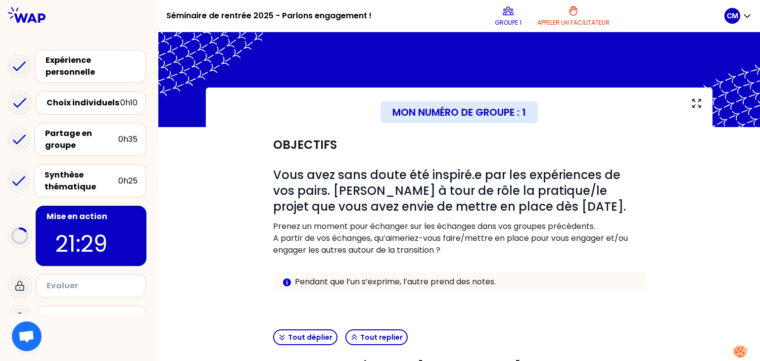
click at [654, 278] on div "Objectifs # Vous avez sans doute été inspiré.e par les expériences de vos pairs…" at bounding box center [459, 275] width 467 height 296
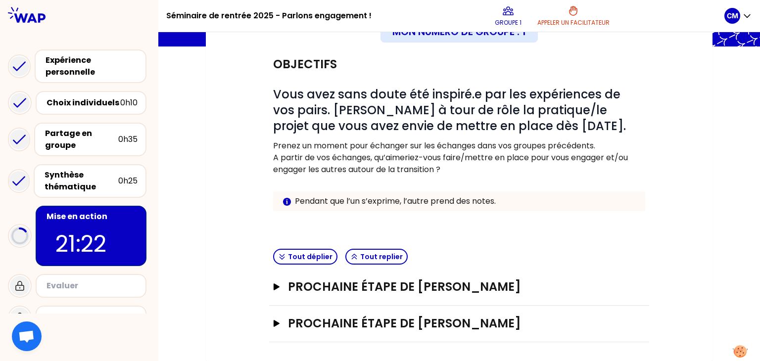
scroll to position [80, 0]
click at [647, 243] on div "Objectifs # Vous avez sans doute été inspiré.e par les expériences de vos pairs…" at bounding box center [459, 146] width 380 height 199
click at [323, 258] on button "Tout déplier" at bounding box center [305, 257] width 64 height 16
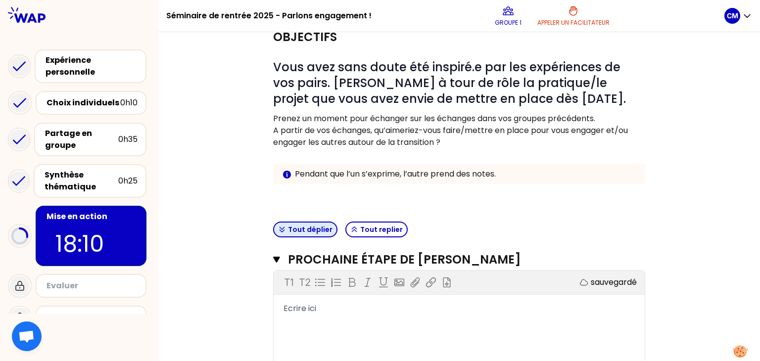
scroll to position [108, 0]
click at [314, 316] on div "T1 T2 Exporter sauvegardé Ecrire ici" at bounding box center [459, 345] width 371 height 149
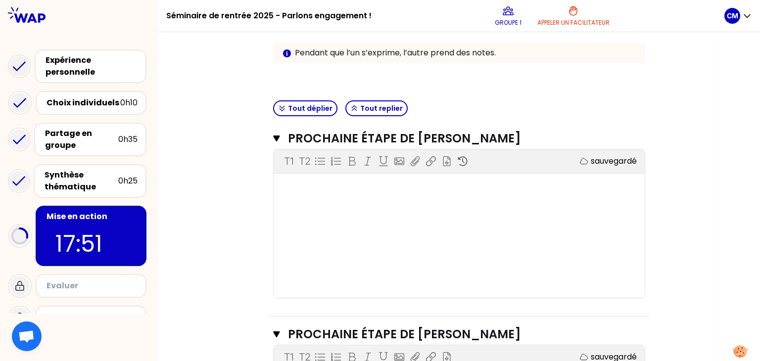
scroll to position [230, 0]
click at [311, 229] on div "T1 T2 Exporter sauvegardé ﻿" at bounding box center [459, 223] width 371 height 149
click at [298, 189] on div "﻿" at bounding box center [460, 187] width 352 height 12
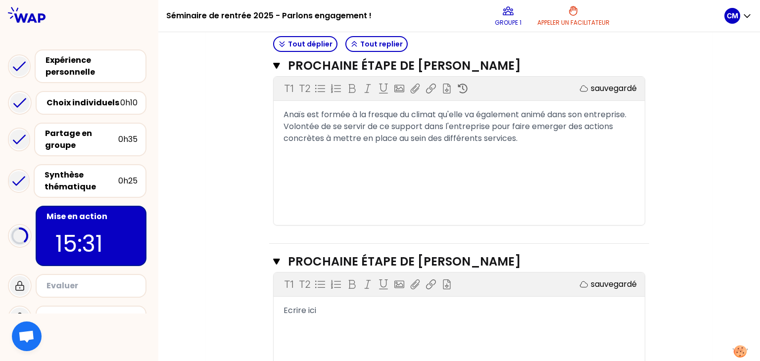
scroll to position [358, 0]
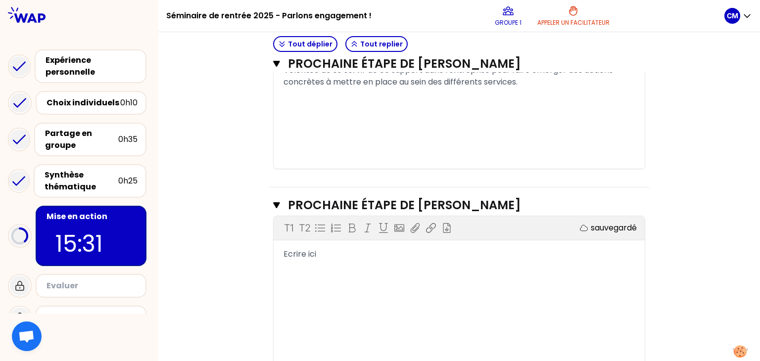
click at [325, 256] on div "Ecrire ici" at bounding box center [460, 255] width 352 height 12
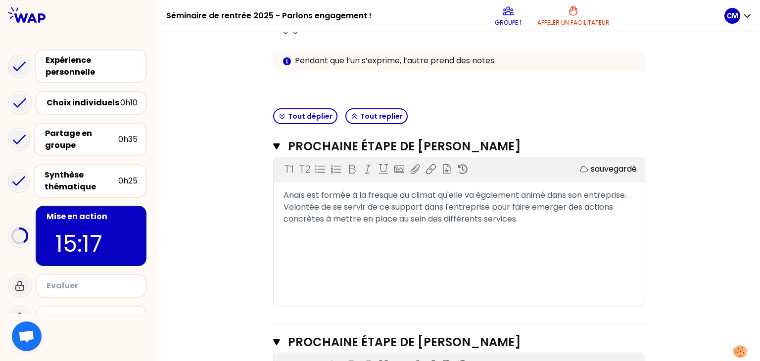
scroll to position [399, 0]
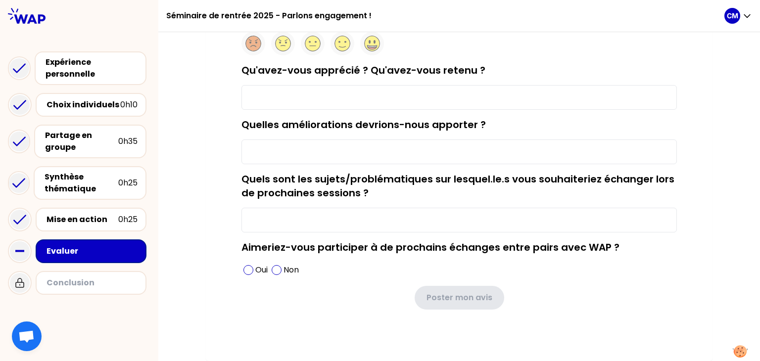
scroll to position [111, 0]
click at [480, 6] on div "Séminaire de rentrée 2025 - Parlons engagement !" at bounding box center [445, 16] width 558 height 32
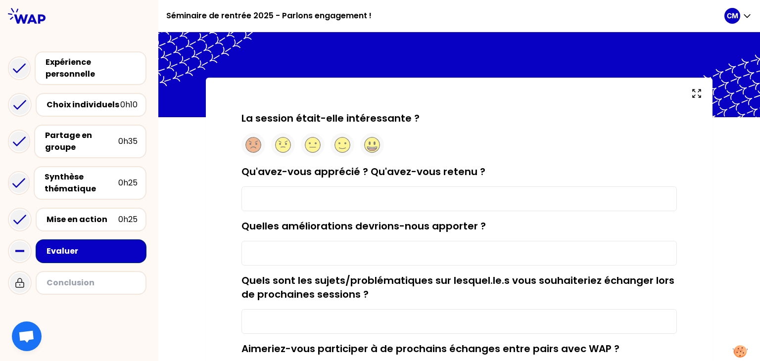
scroll to position [8, 0]
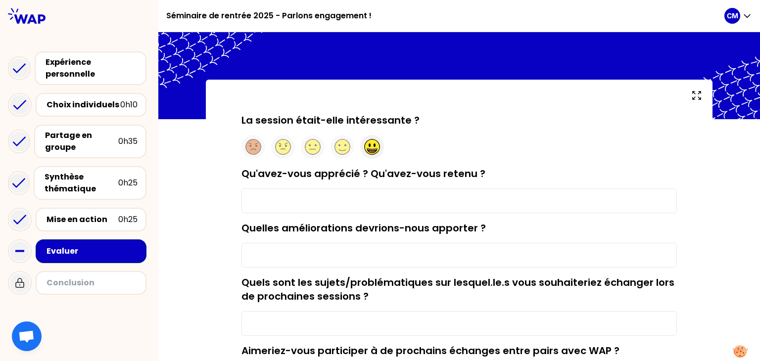
click at [369, 145] on circle at bounding box center [372, 147] width 15 height 15
click at [364, 210] on input "Qu'avez-vous apprécié ? Qu'avez-vous retenu ?" at bounding box center [460, 201] width 436 height 25
click at [437, 198] on input "J'ai apprécié pouvoir échanger avec des profils" at bounding box center [460, 201] width 436 height 25
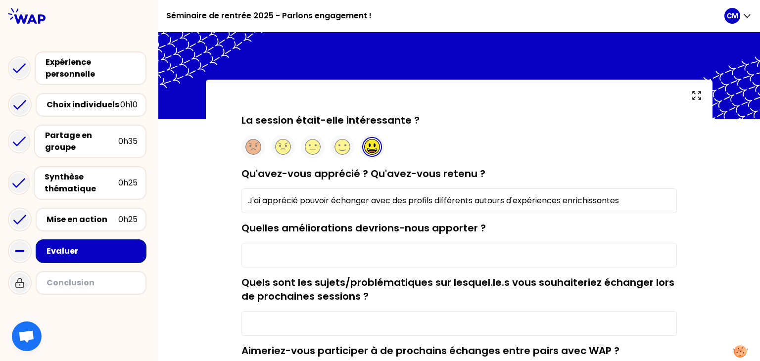
click at [501, 199] on input "J'ai apprécié pouvoir échanger avec des profils différents autours d'expérience…" at bounding box center [460, 201] width 436 height 25
click at [503, 199] on input "J'ai apprécié pouvoir échanger avec des profils différents autours d'expérience…" at bounding box center [460, 201] width 436 height 25
type input "J'ai apprécié pouvoir échanger avec des profils différents autour d'expériences…"
click at [509, 241] on div "Quelles améliorations devrions-nous apporter ?" at bounding box center [460, 244] width 436 height 47
click at [500, 255] on input "Quelles améliorations devrions-nous apporter ?" at bounding box center [460, 255] width 436 height 25
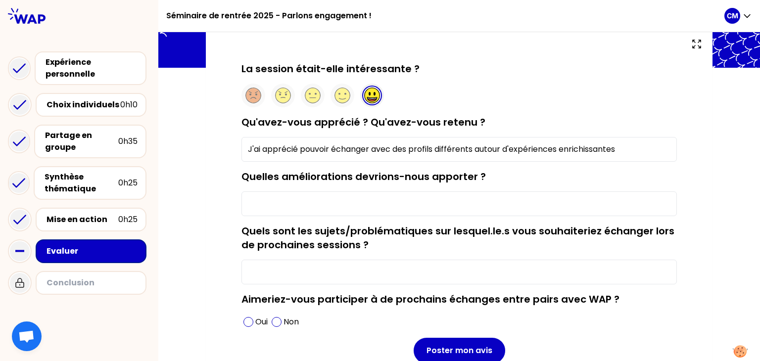
scroll to position [83, 0]
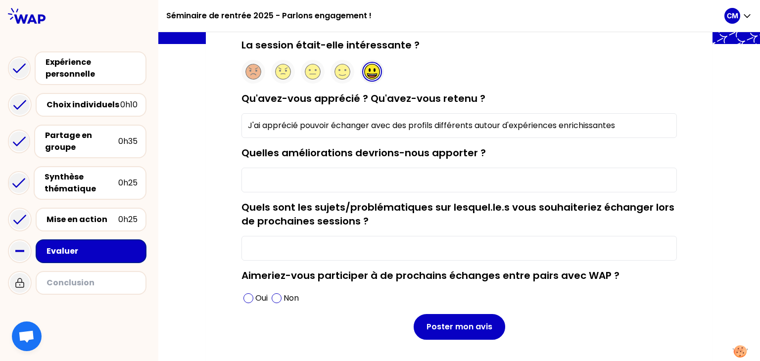
click at [489, 254] on input "Quels sont les sujets/problématiques sur lesquel.le.s vous souhaiteriez échange…" at bounding box center [460, 248] width 436 height 25
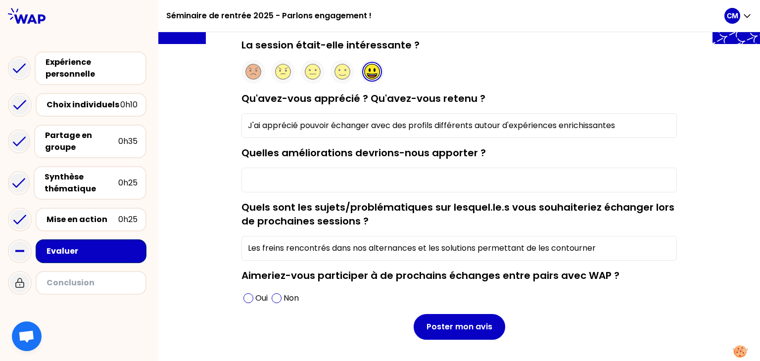
type input "Les freins rencontrés dans nos alternances et les solutions permettant de les c…"
click at [398, 175] on input "Quelles améliorations devrions-nous apporter ?" at bounding box center [460, 180] width 436 height 25
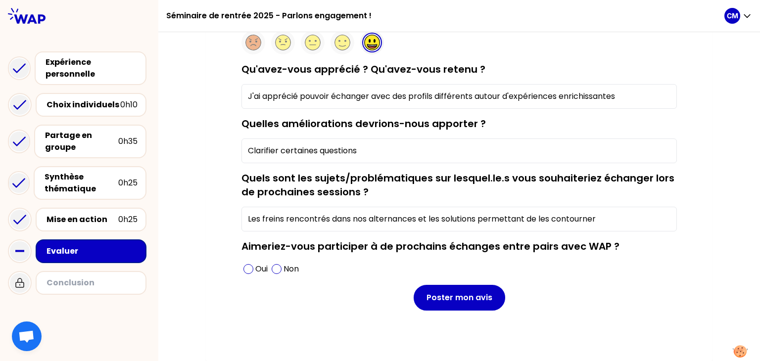
scroll to position [112, 0]
type input "Clarifier certaines questions"
click at [244, 268] on span at bounding box center [249, 270] width 10 height 10
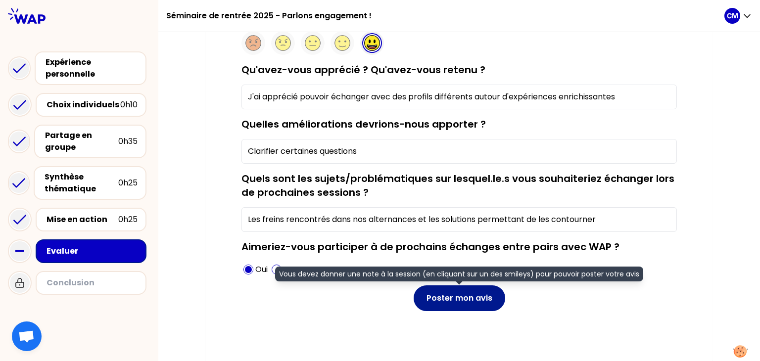
click at [438, 304] on button "Poster mon avis" at bounding box center [460, 299] width 92 height 26
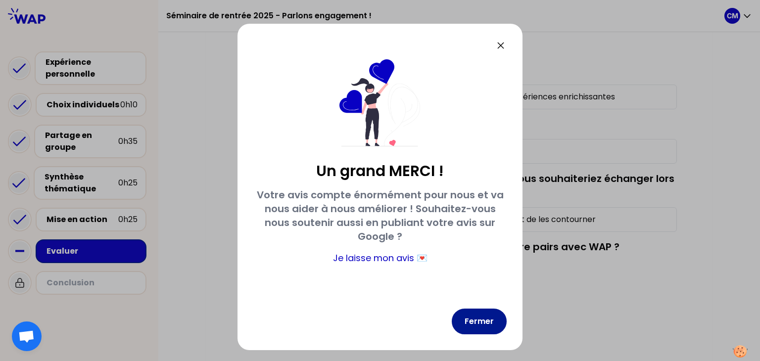
click at [458, 318] on button "Fermer" at bounding box center [479, 322] width 55 height 26
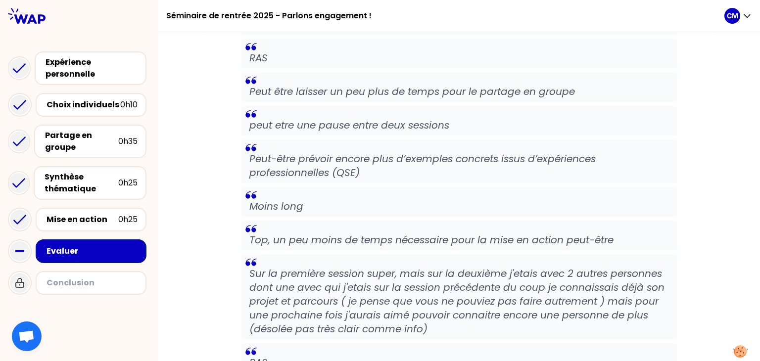
scroll to position [3324, 0]
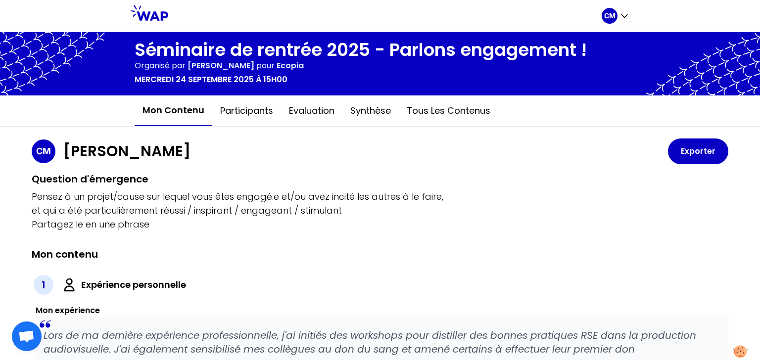
click at [680, 149] on button "Exporter" at bounding box center [698, 152] width 60 height 26
click at [250, 116] on button "Participants" at bounding box center [246, 111] width 69 height 30
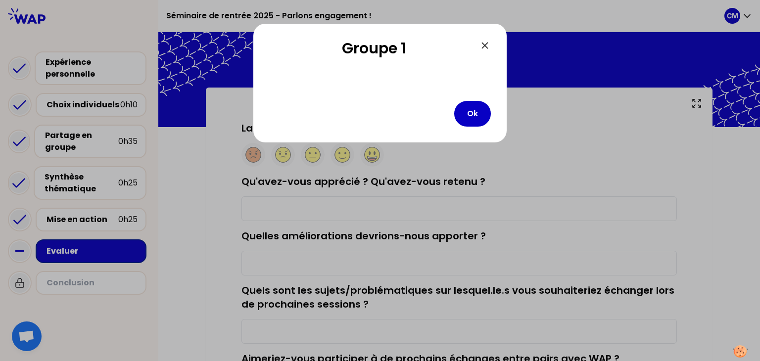
type input "J'ai apprécié pouvoir échanger avec des profils différents autour d'expériences…"
type input "Clarifier certaines questions"
type input "Les freins rencontrés dans nos alternances et les solutions permettant de les c…"
